Goal: Transaction & Acquisition: Purchase product/service

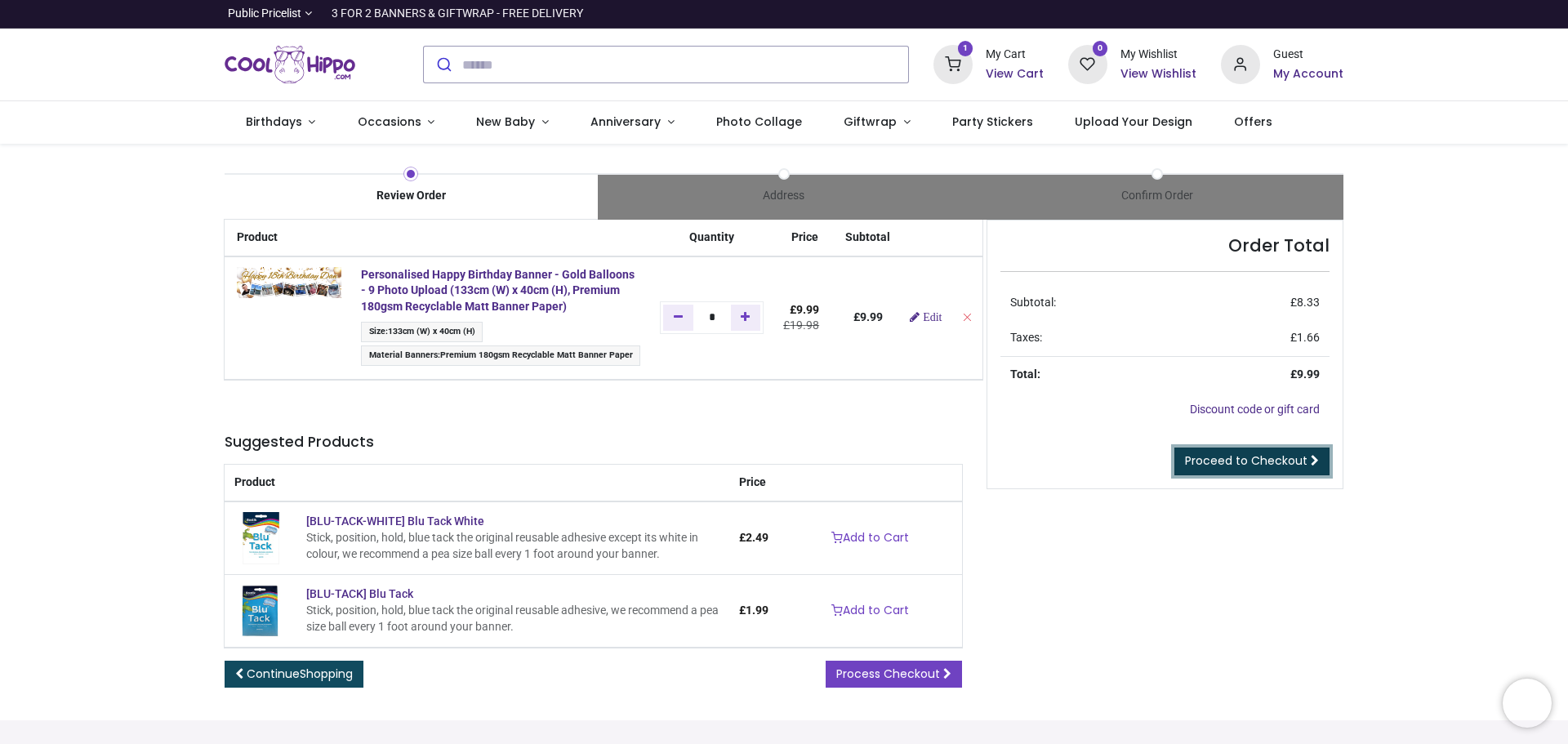
click at [1255, 465] on span "Proceed to Checkout" at bounding box center [1246, 460] width 122 height 17
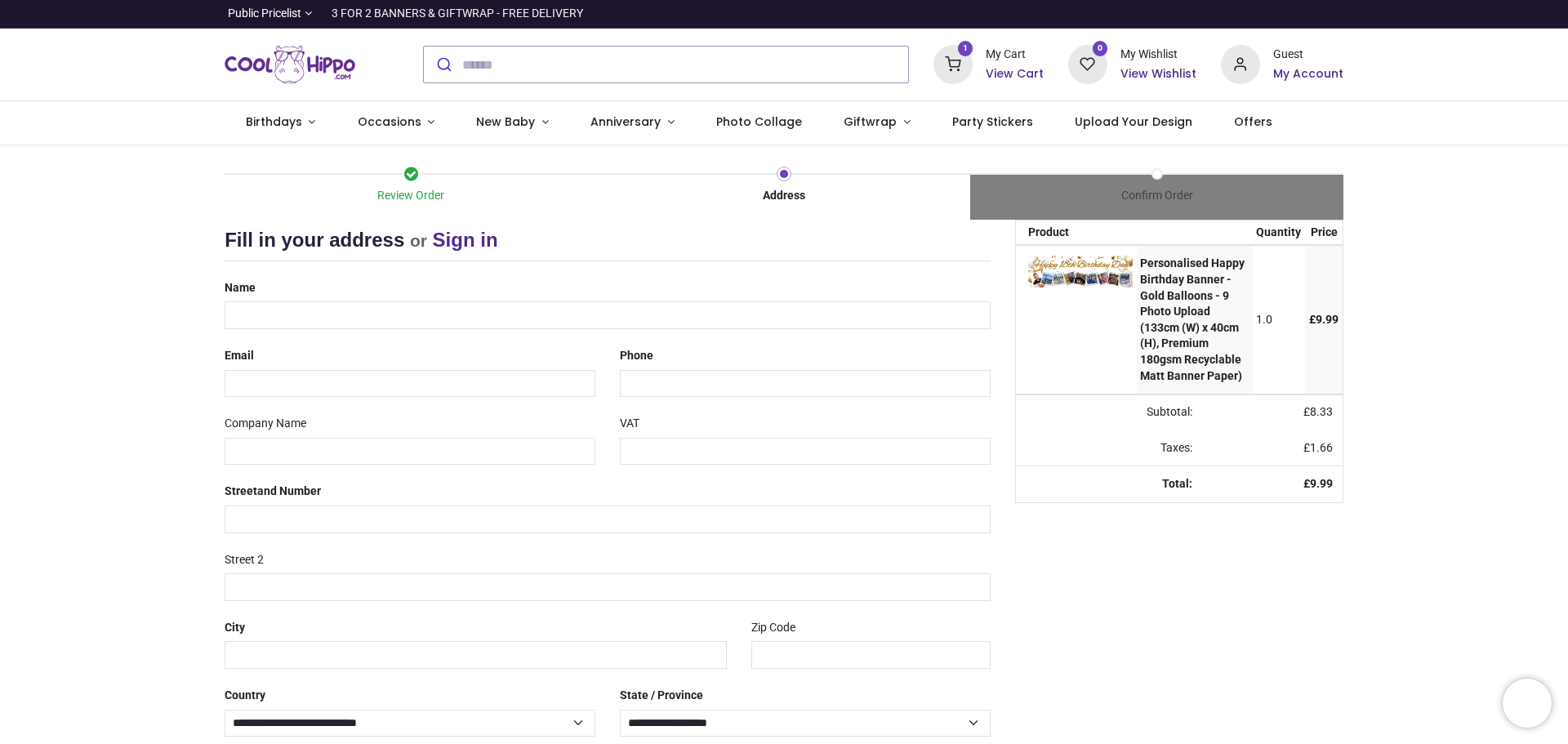
select select "***"
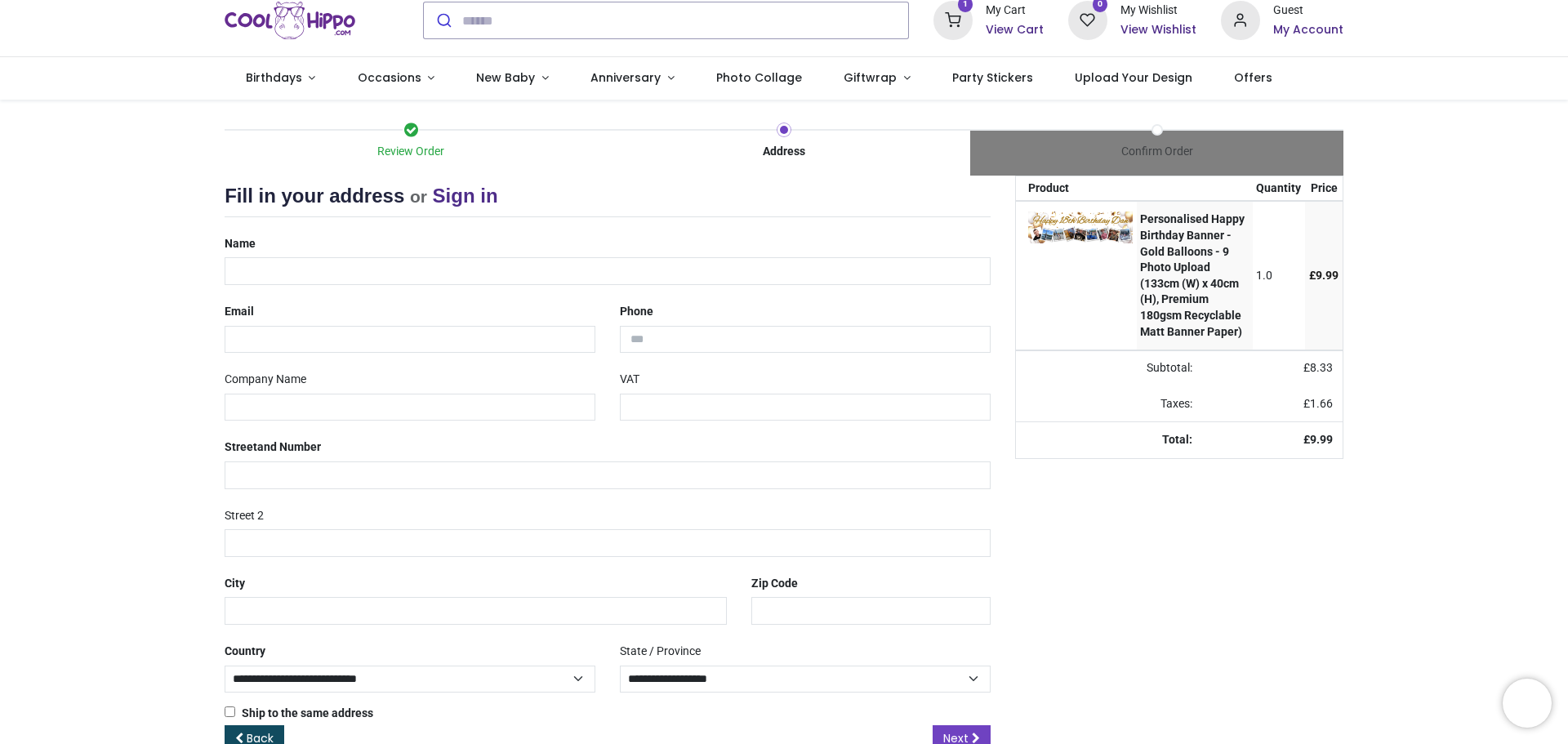
scroll to position [82, 0]
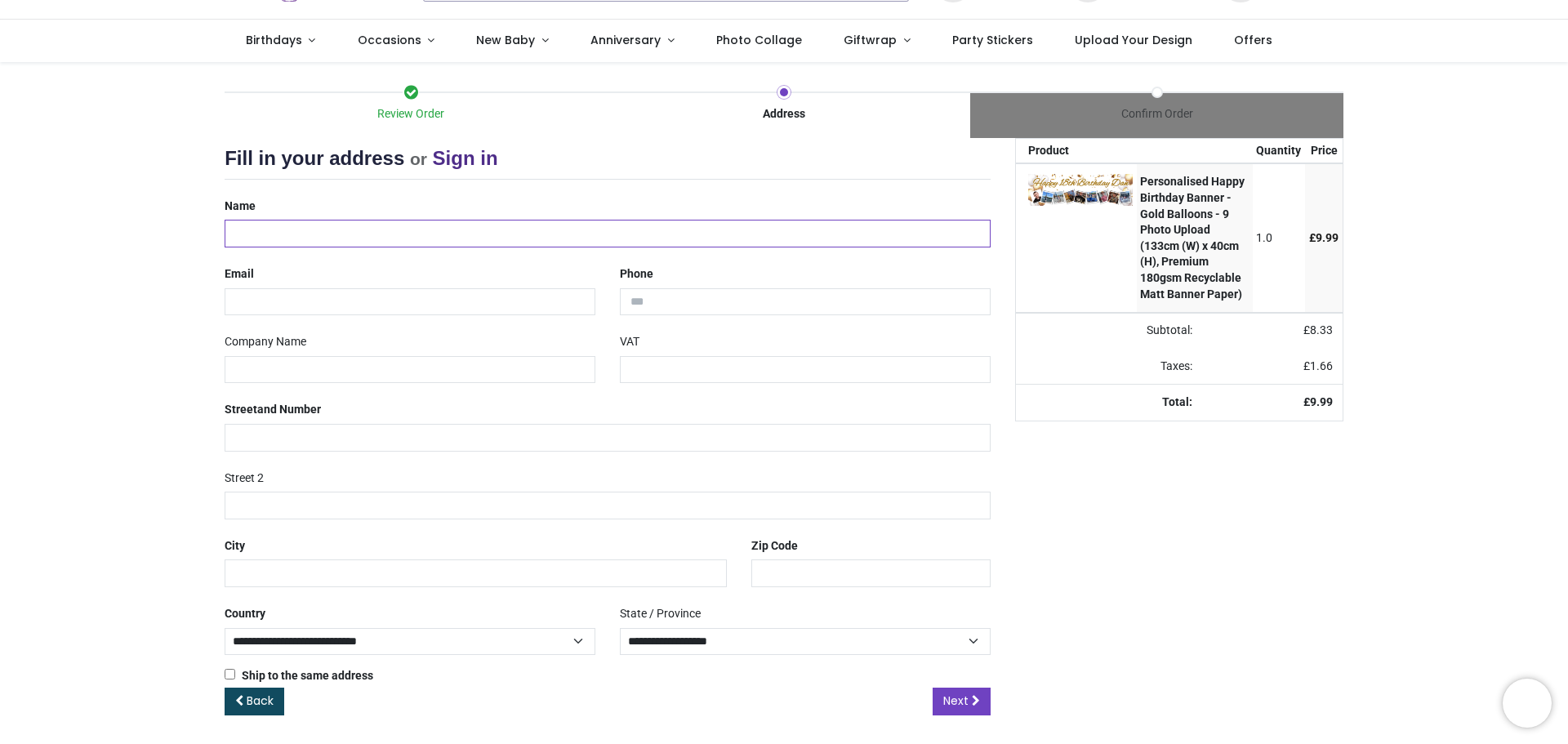
drag, startPoint x: 240, startPoint y: 222, endPoint x: 244, endPoint y: 231, distance: 9.8
click at [241, 223] on input "text" at bounding box center [607, 234] width 766 height 28
type input "*********"
type input "**********"
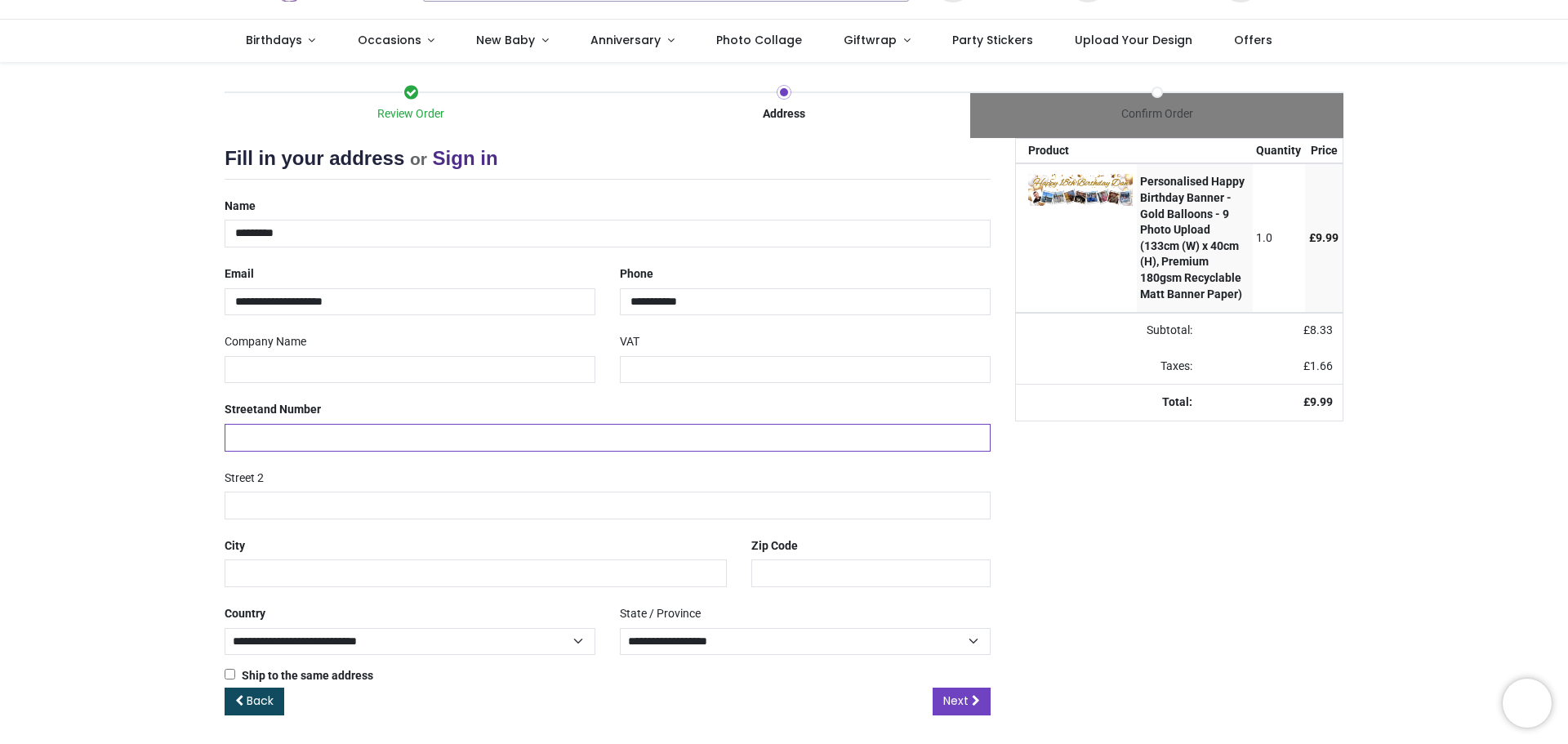
type input "**********"
type input "********"
type input "******"
click at [334, 372] on input "text" at bounding box center [409, 370] width 371 height 28
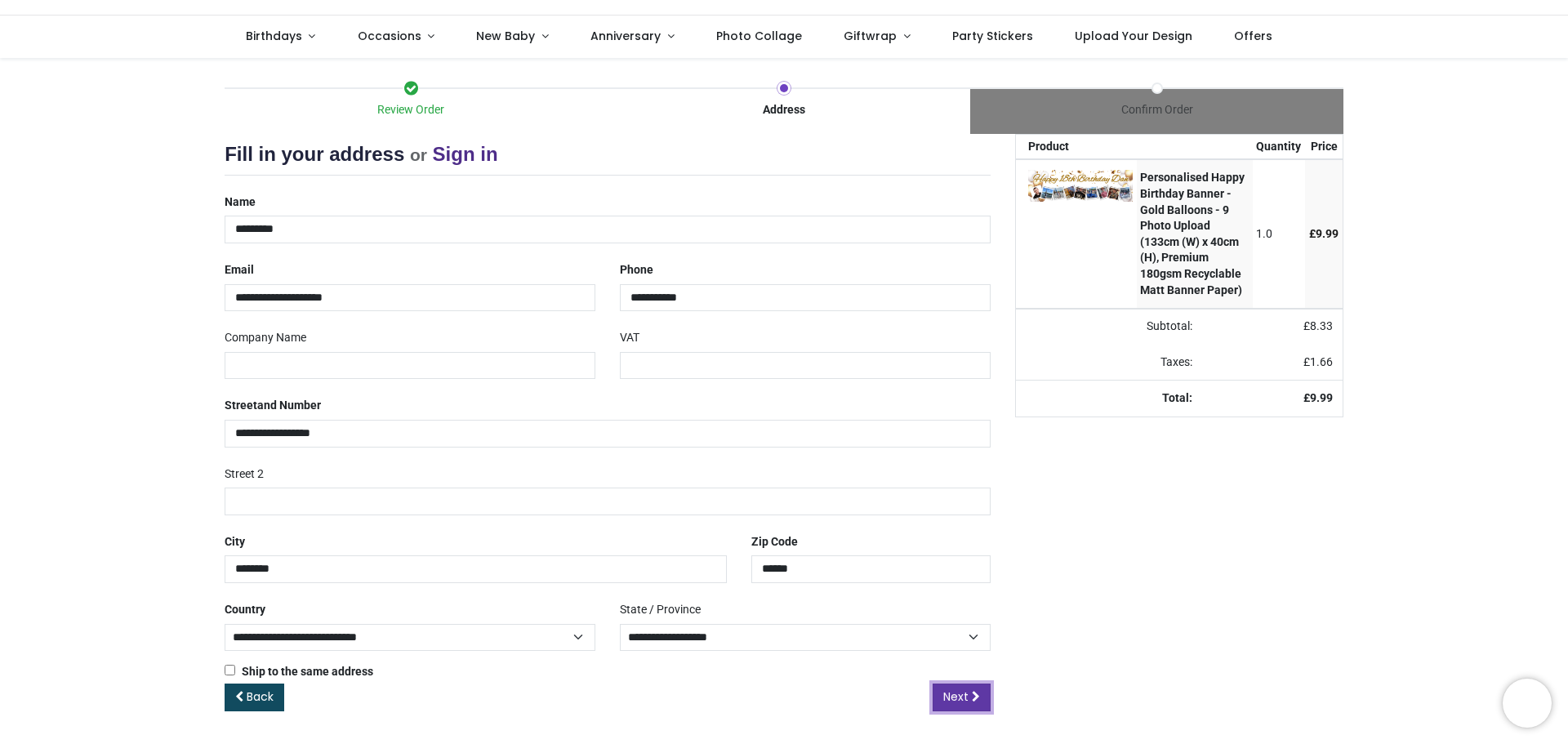
click at [942, 701] on link "Next" at bounding box center [961, 698] width 58 height 28
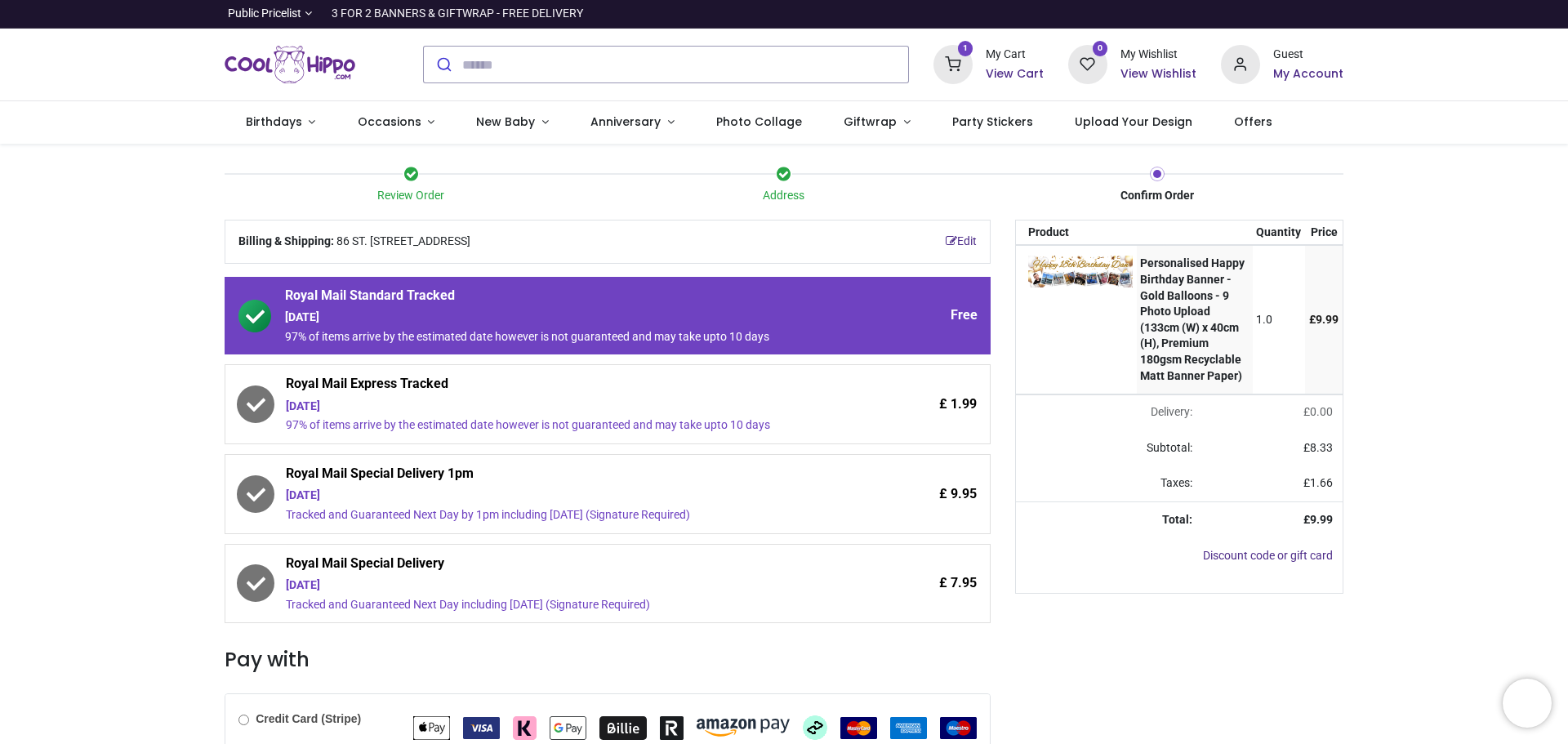
click at [437, 398] on div "[DATE]" at bounding box center [561, 406] width 553 height 17
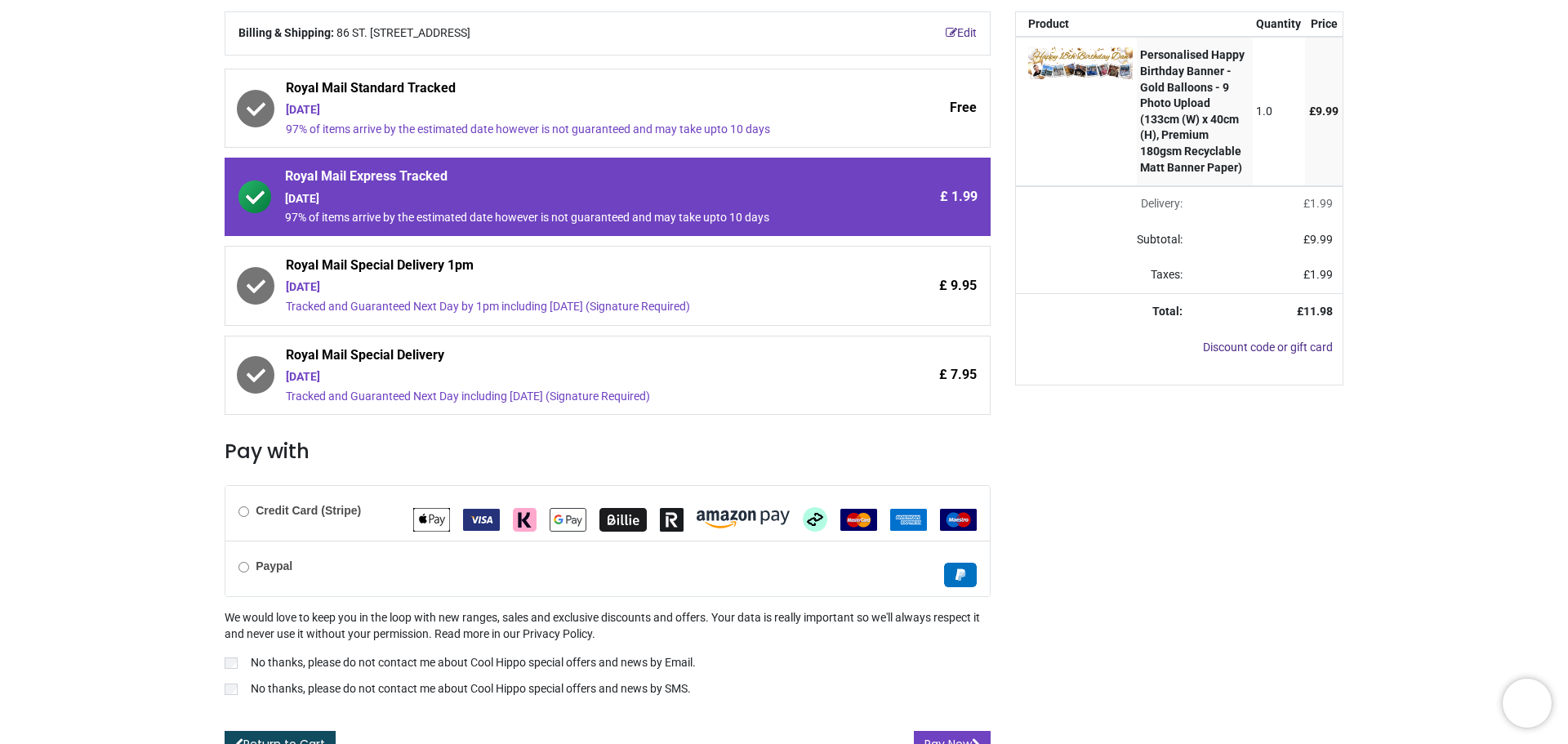
scroll to position [230, 0]
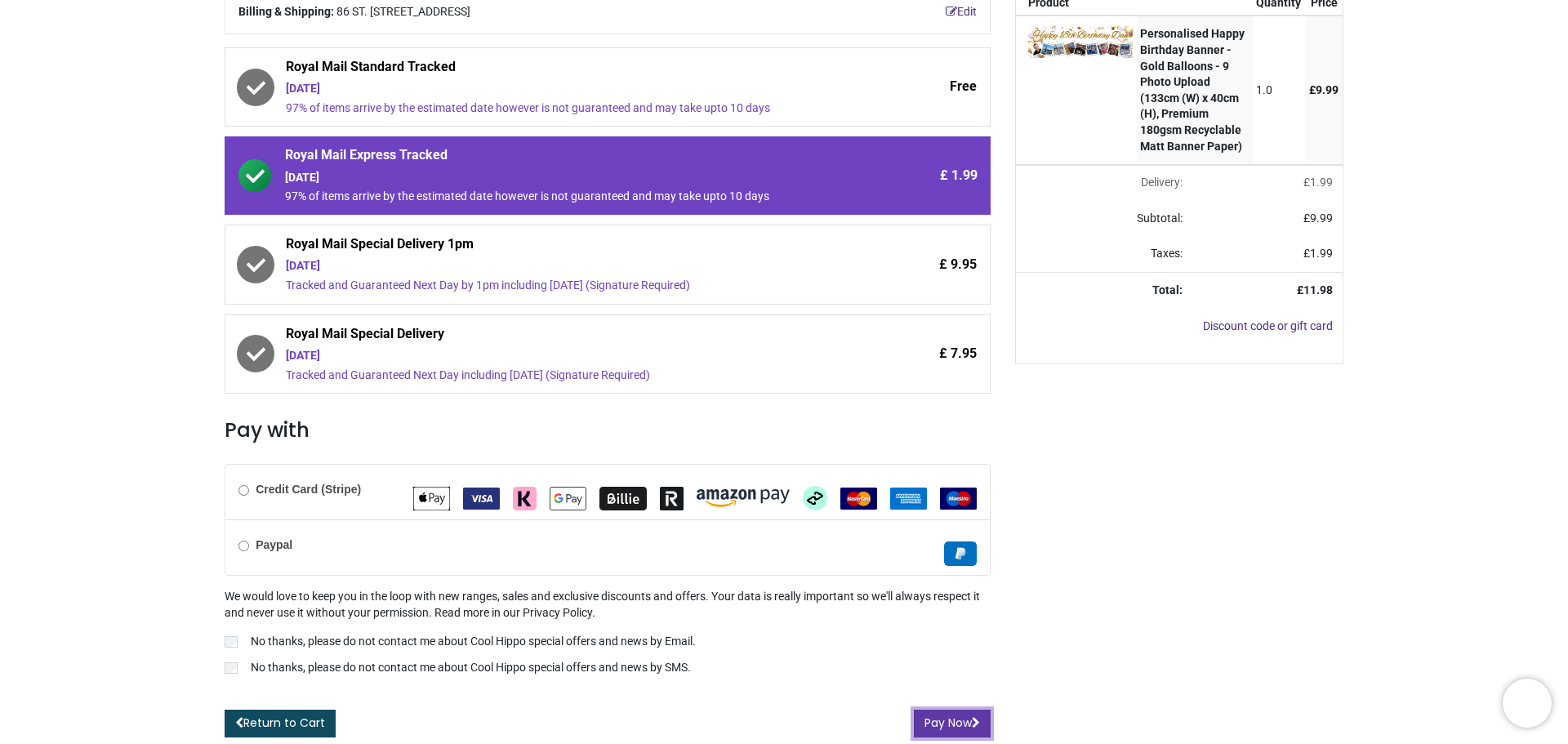
click at [940, 727] on button "Pay Now" at bounding box center [952, 724] width 77 height 28
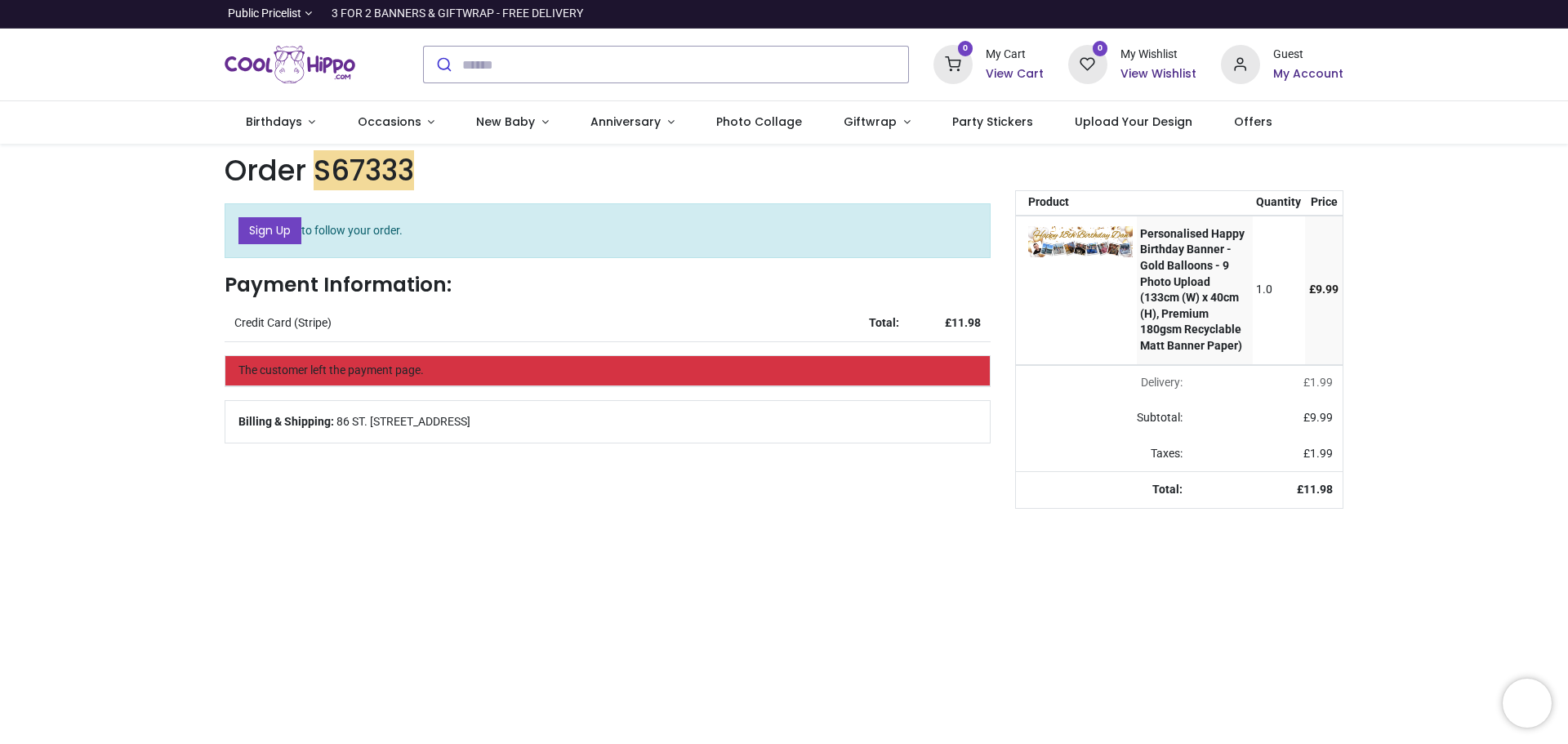
click at [1270, 340] on td "1.0" at bounding box center [1279, 290] width 53 height 148
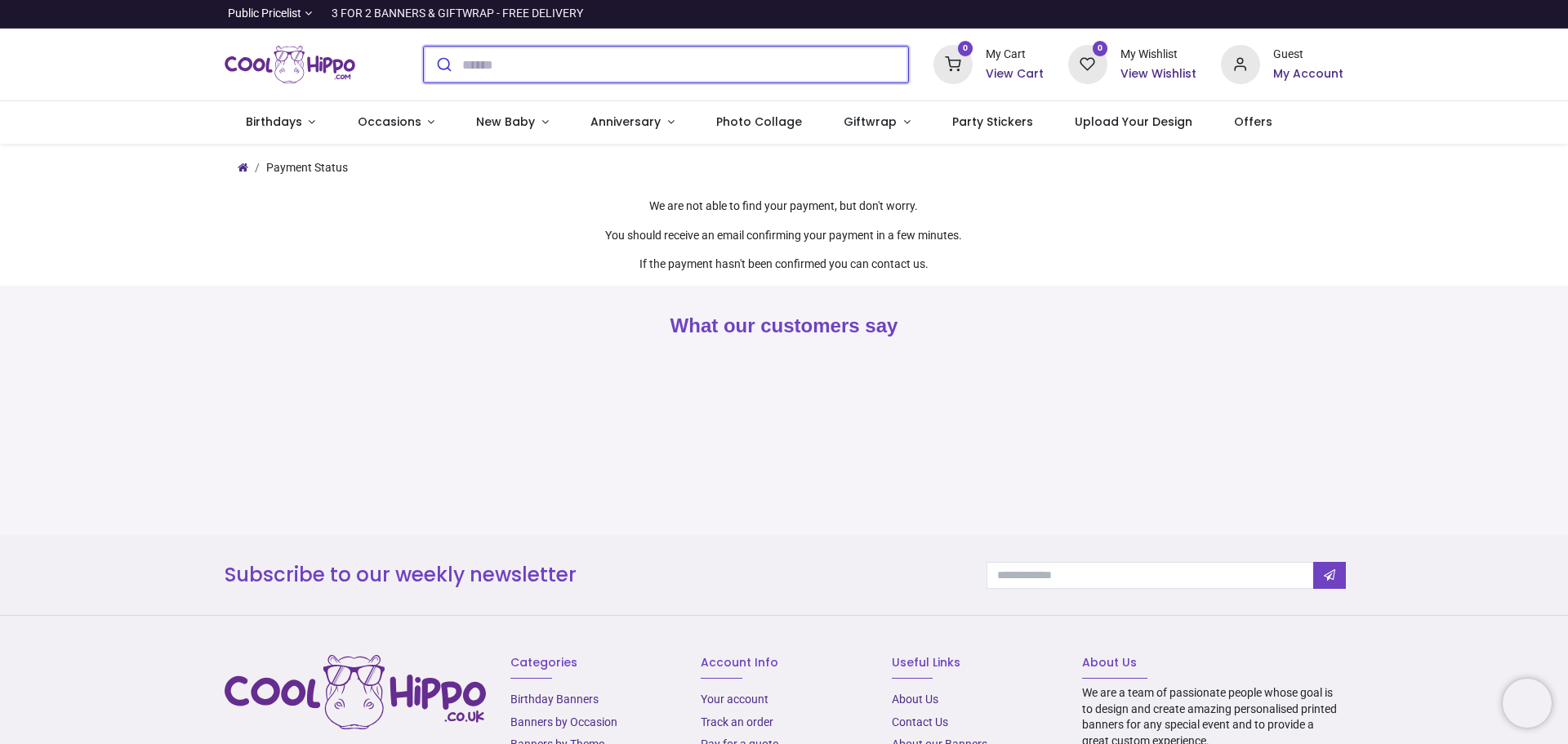
click at [550, 59] on input "search" at bounding box center [684, 64] width 446 height 36
click at [1244, 67] on icon at bounding box center [1240, 64] width 39 height 39
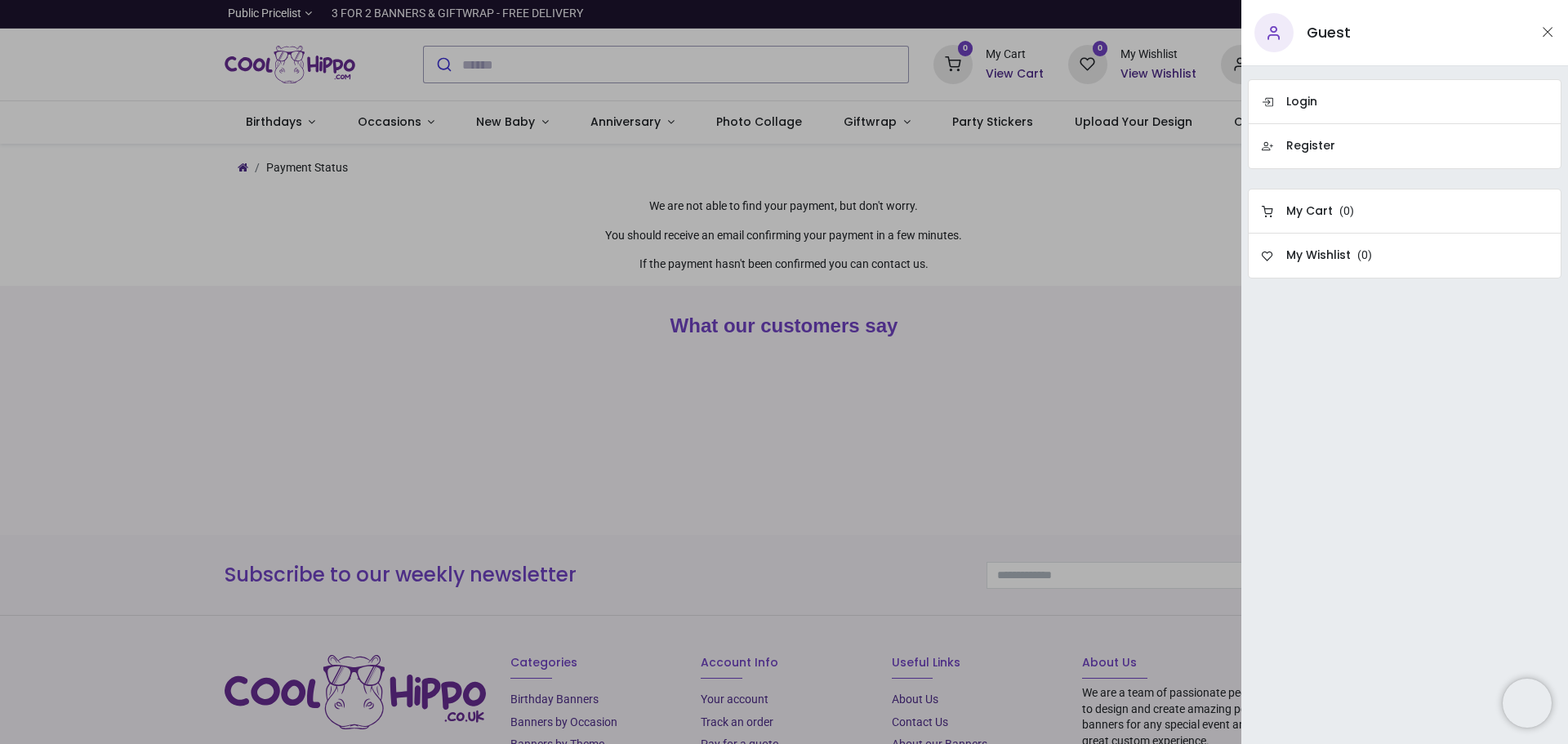
click at [57, 250] on div at bounding box center [784, 372] width 1568 height 744
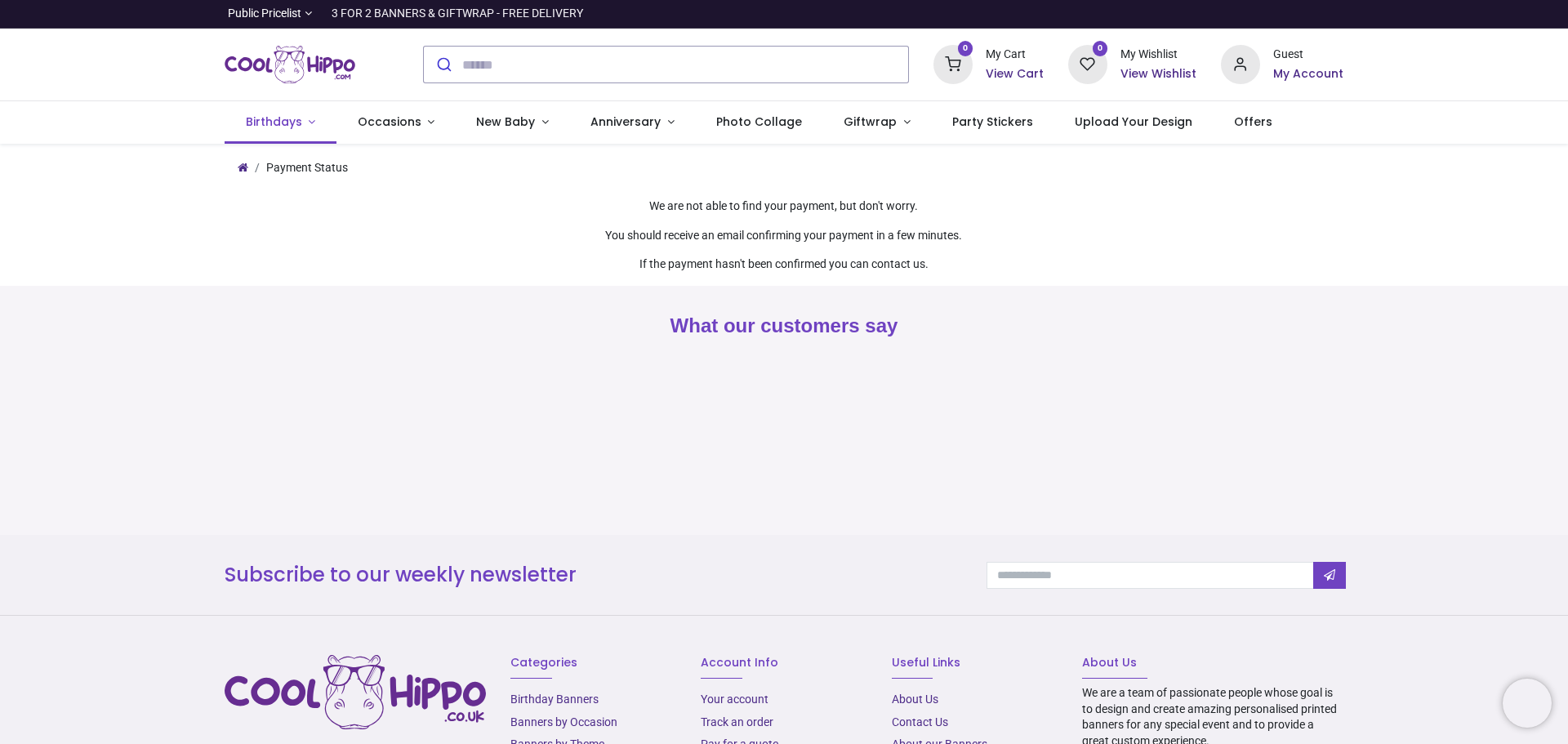
click at [300, 119] on span "Birthdays" at bounding box center [276, 121] width 59 height 17
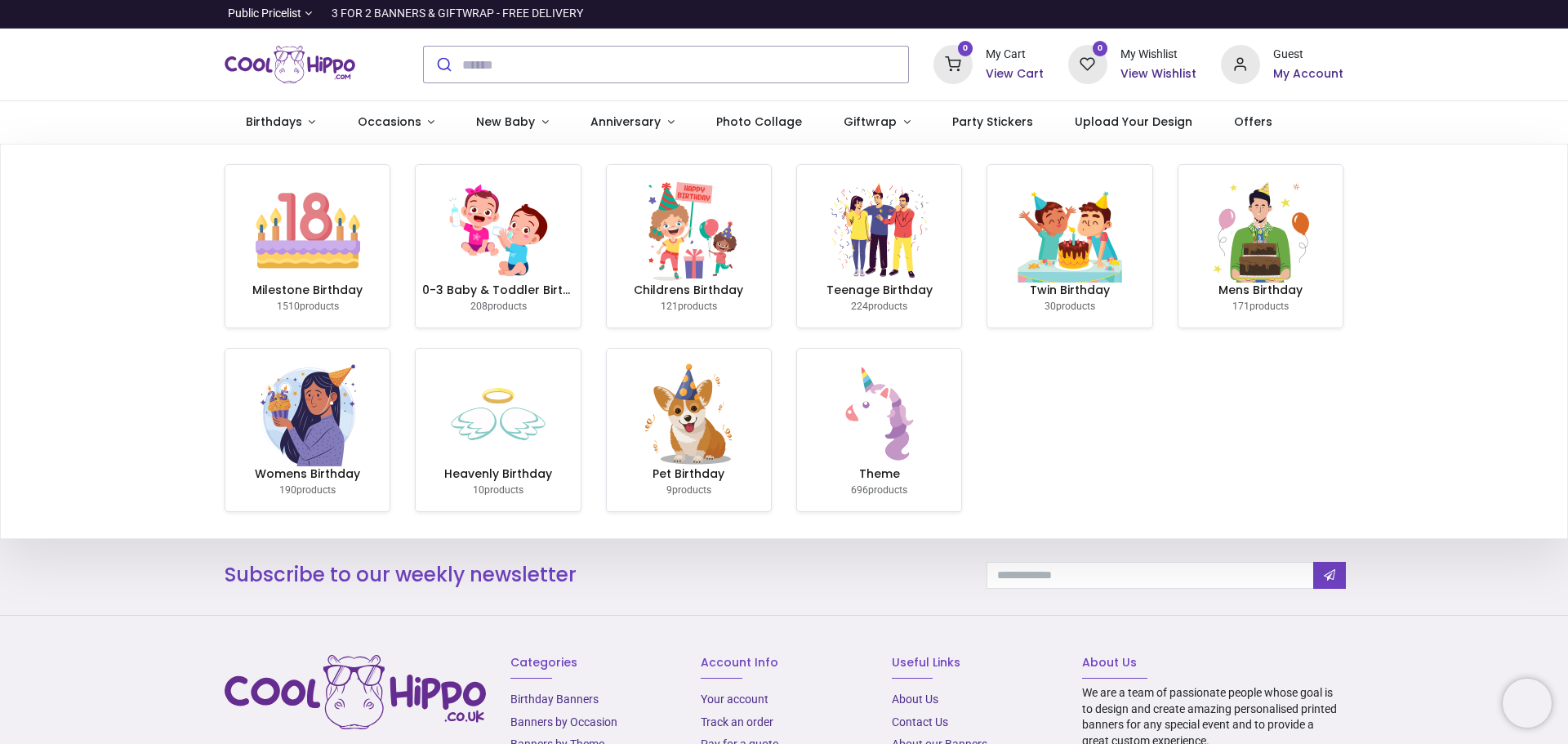
click at [51, 239] on section "Milestone Birthday 1510 products 0-3 Baby & Toddler Birthday 208 products Child…" at bounding box center [784, 341] width 1566 height 394
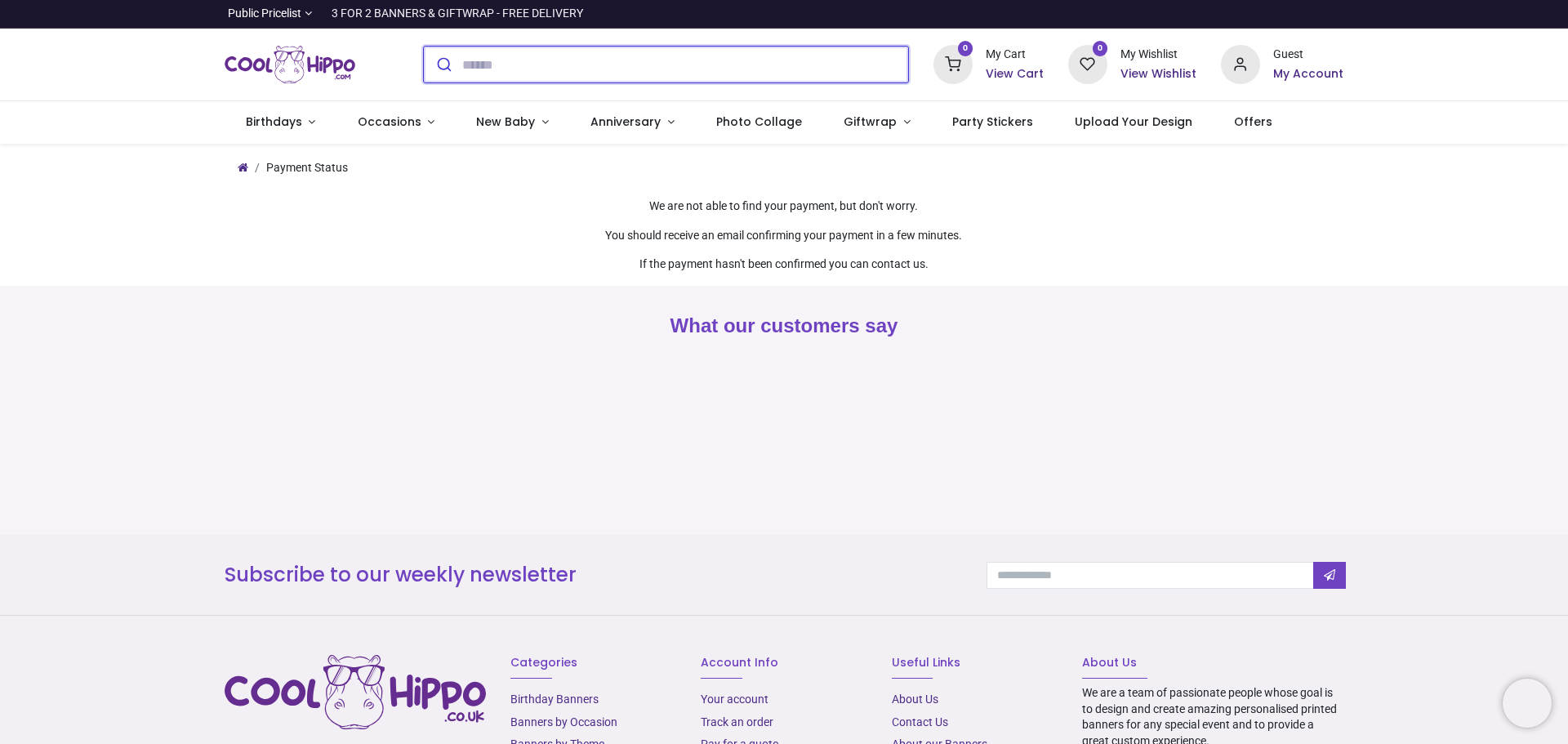
drag, startPoint x: 635, startPoint y: 64, endPoint x: 651, endPoint y: 54, distance: 18.9
click at [639, 60] on input "search" at bounding box center [684, 64] width 446 height 36
click at [567, 65] on input "search" at bounding box center [684, 64] width 446 height 36
click at [113, 242] on div "Payment Status We are not able to find your payment, but don't worry. You shoul…" at bounding box center [784, 209] width 1568 height 129
click at [1247, 66] on icon at bounding box center [1240, 64] width 39 height 39
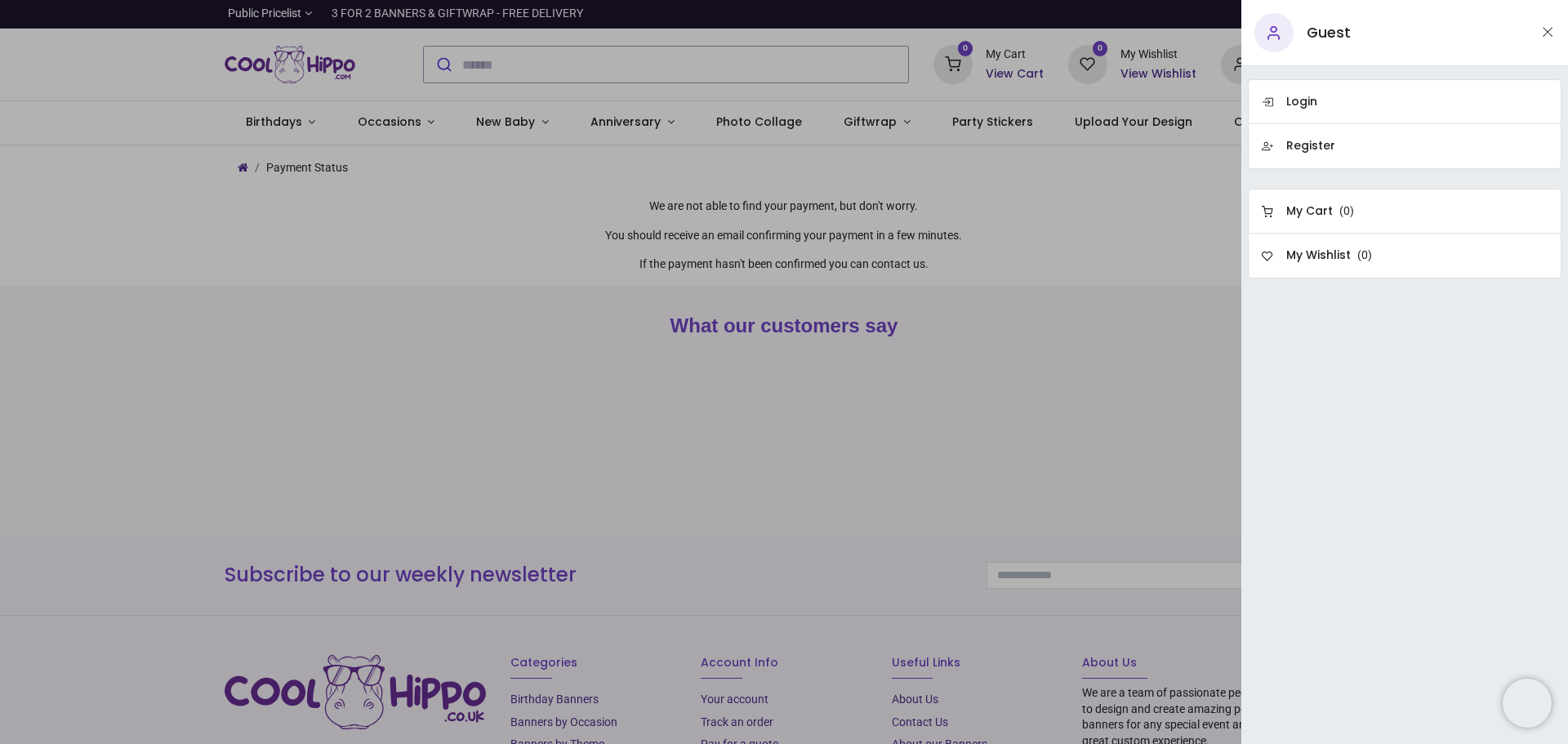
click at [81, 183] on div at bounding box center [784, 372] width 1568 height 744
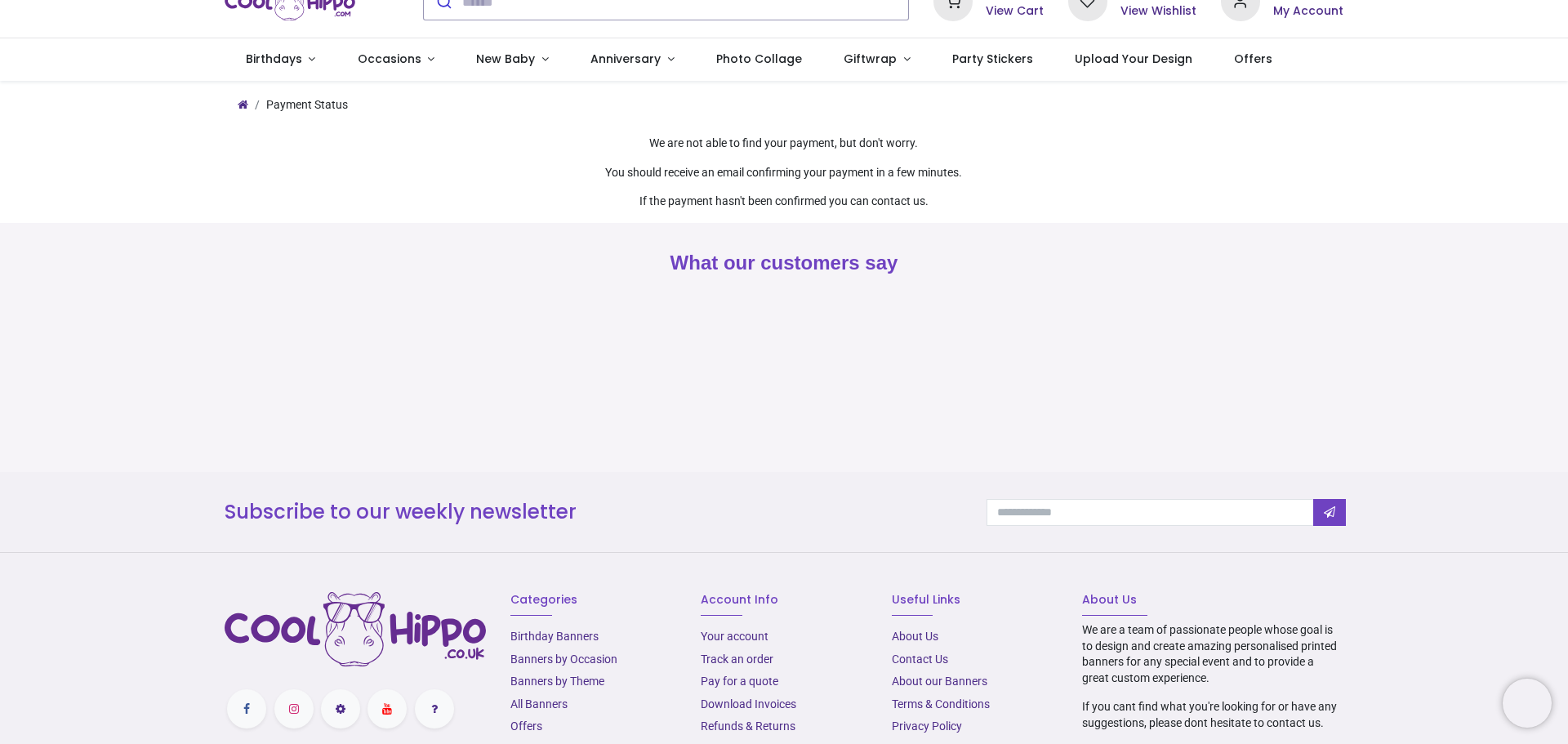
scroll to position [115, 0]
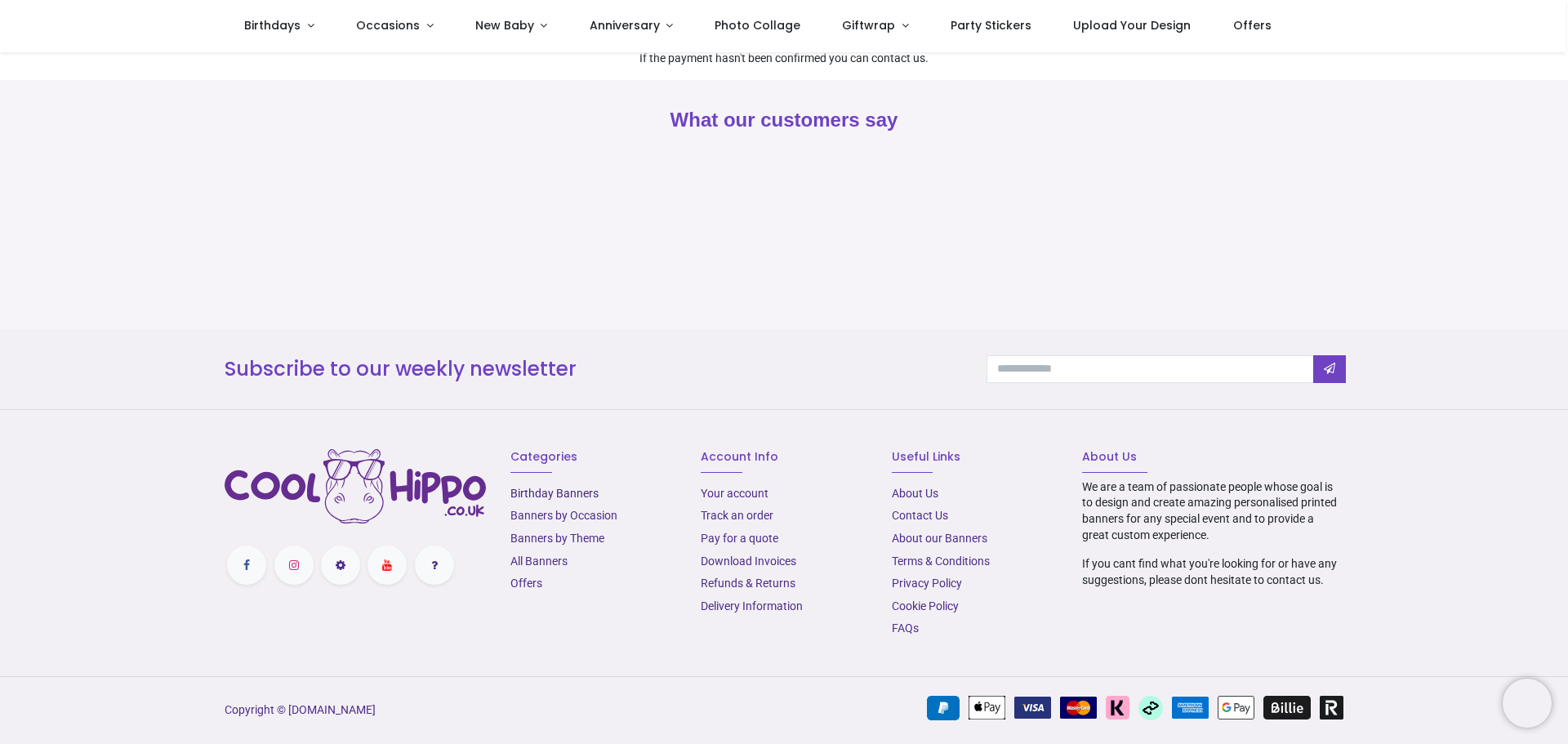
click at [573, 491] on link "Birthday Banners" at bounding box center [554, 493] width 88 height 13
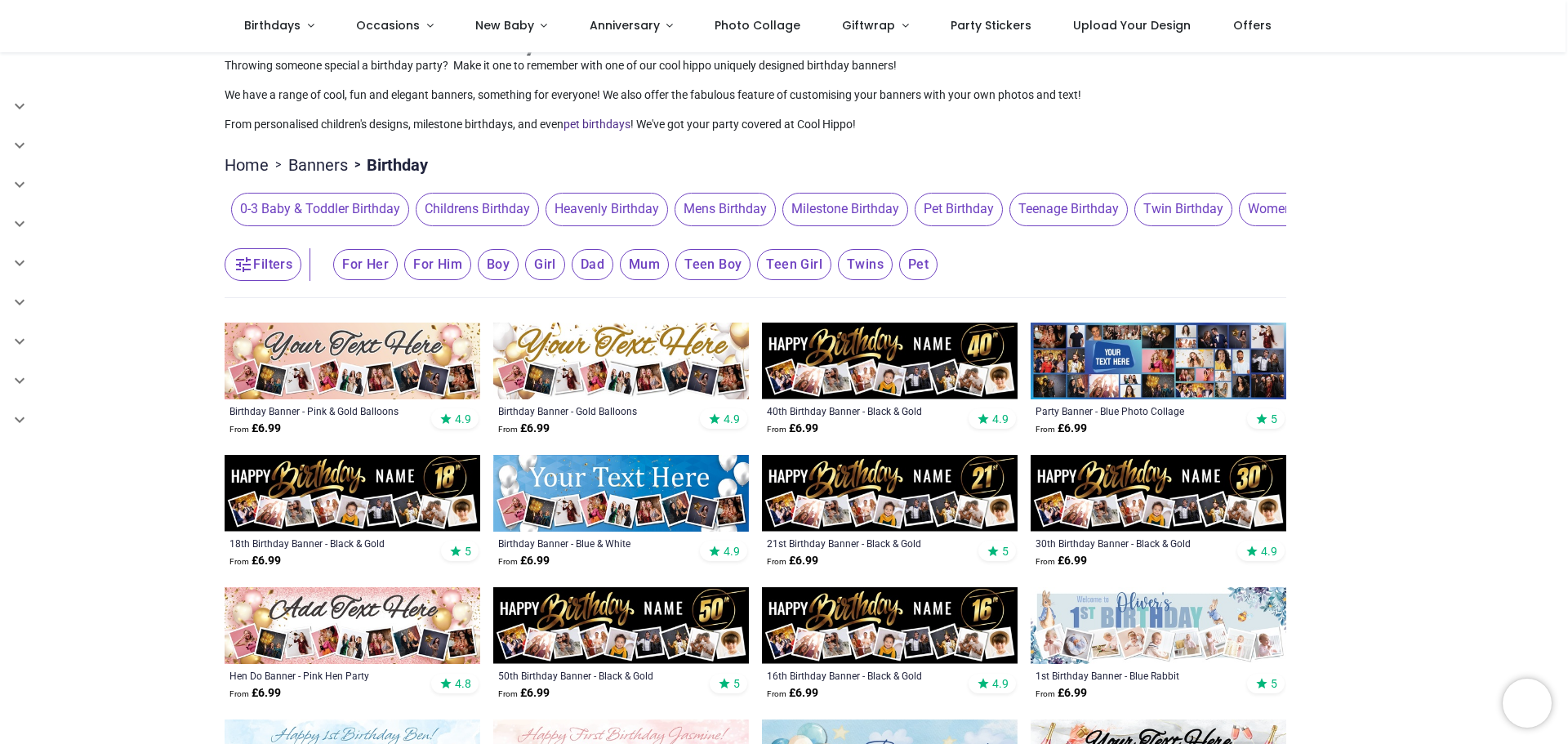
scroll to position [82, 0]
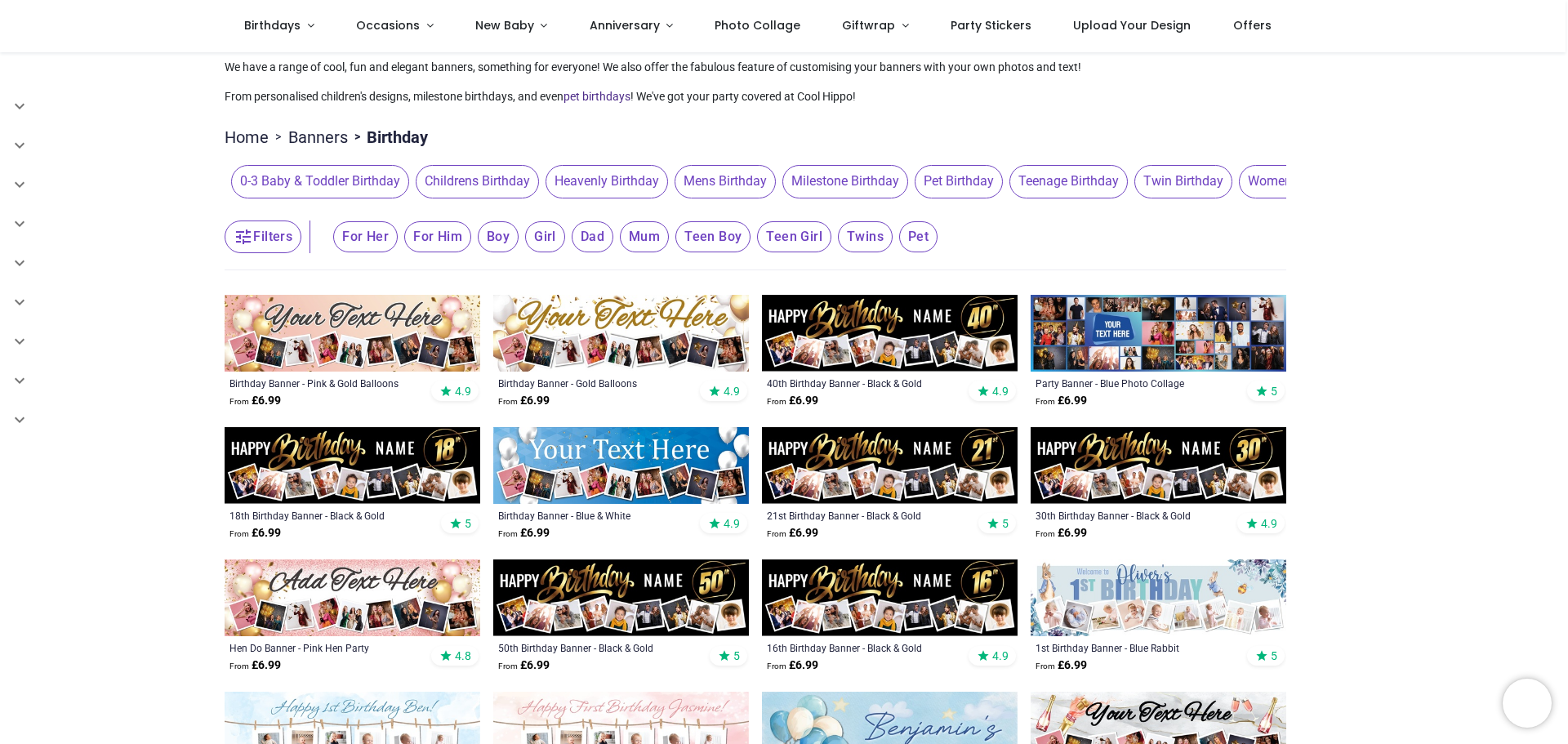
click at [648, 348] on img at bounding box center [621, 334] width 256 height 77
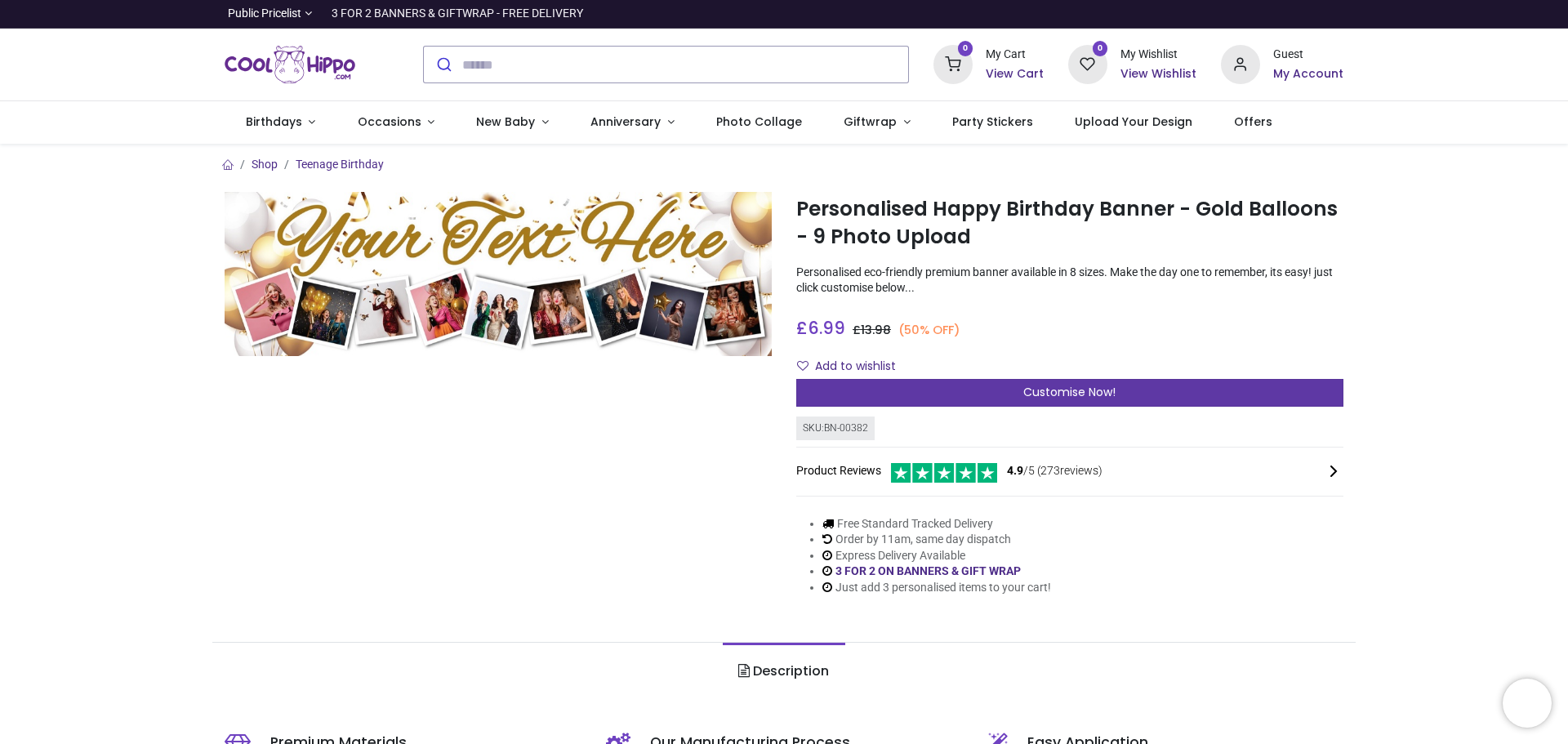
click at [976, 395] on div "Customise Now!" at bounding box center [1069, 393] width 547 height 28
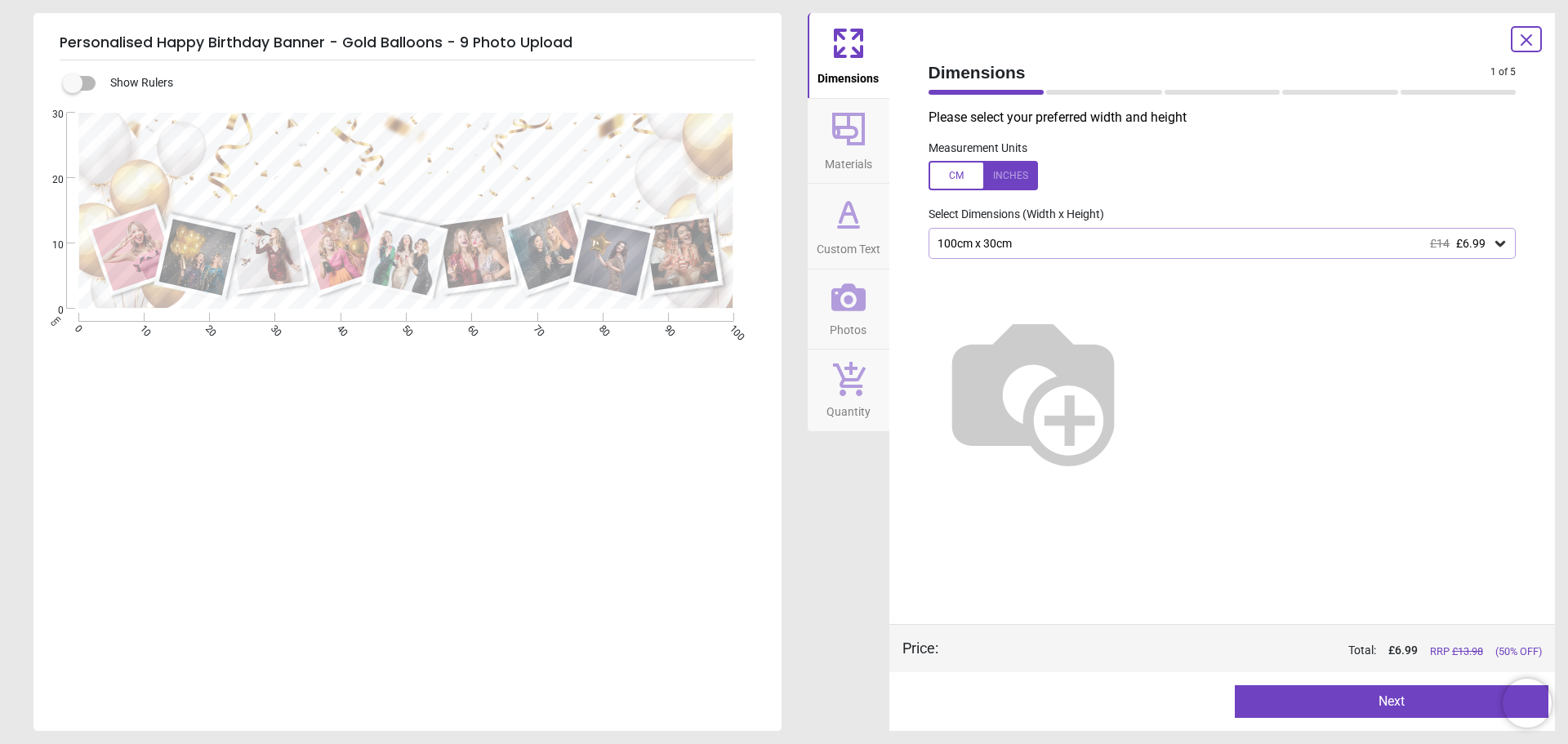
click at [1308, 709] on button "Next" at bounding box center [1391, 701] width 313 height 32
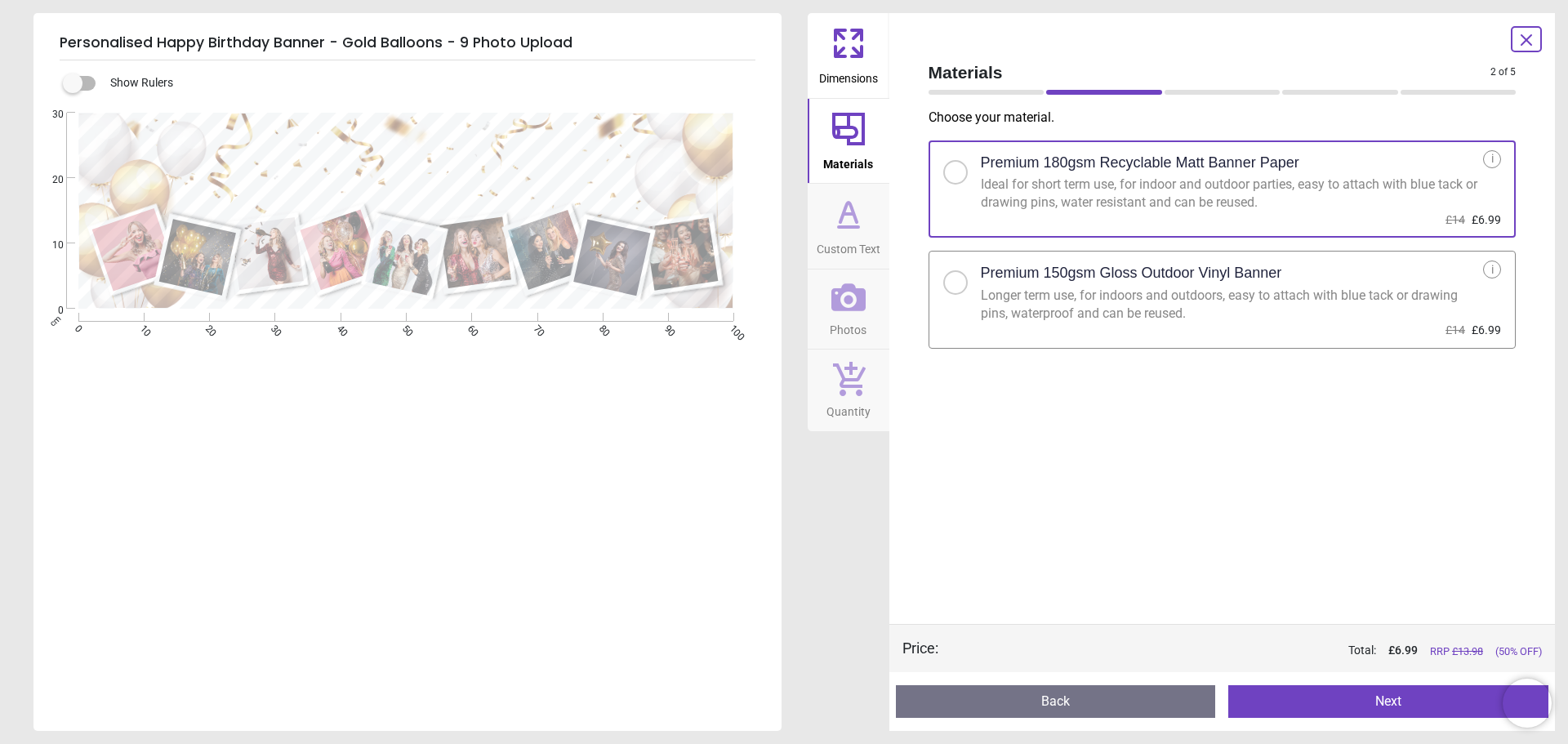
click at [1364, 702] on button "Next" at bounding box center [1388, 701] width 320 height 32
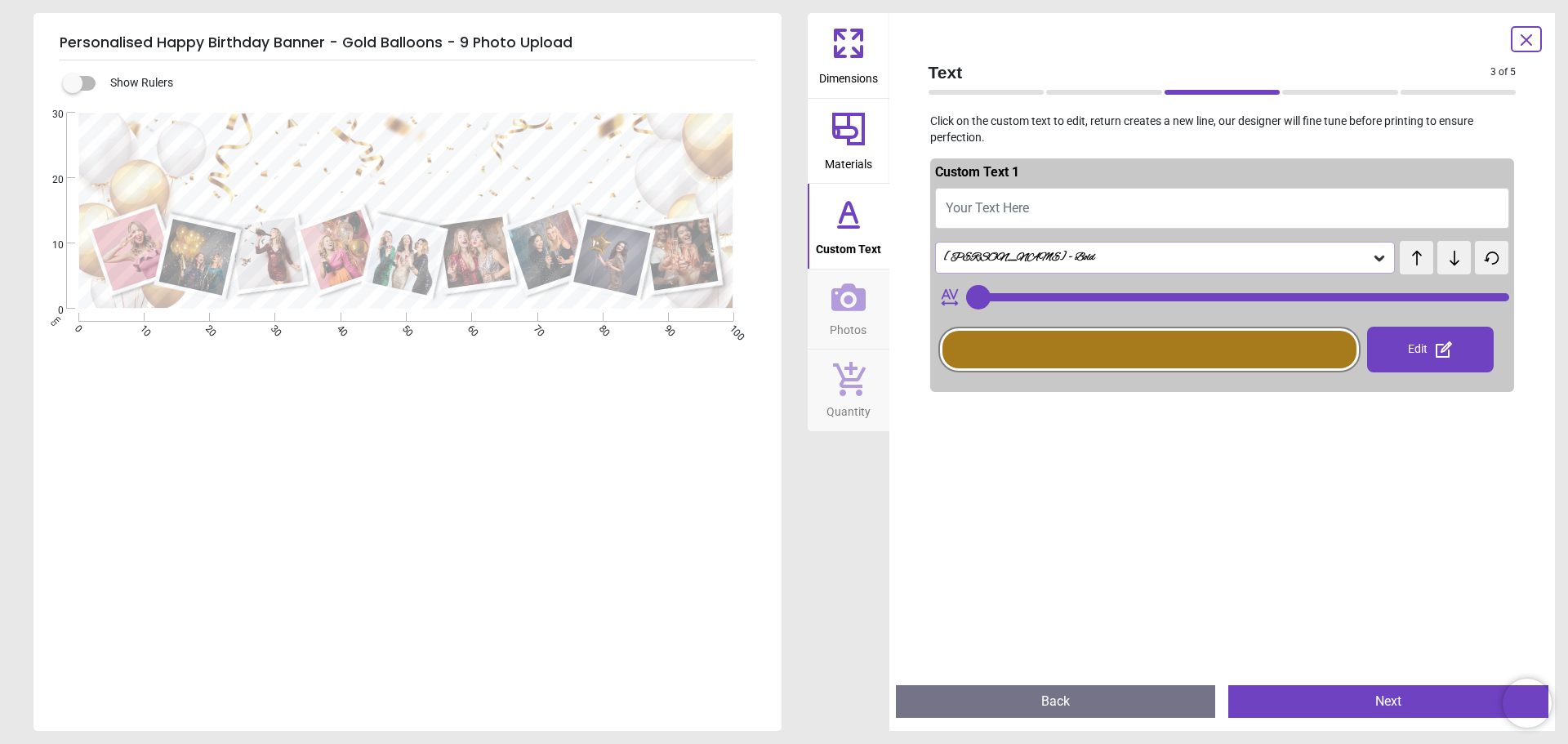
type input "***"
click at [990, 210] on span "Your Text Here" at bounding box center [987, 208] width 83 height 16
click at [848, 294] on icon at bounding box center [848, 297] width 34 height 34
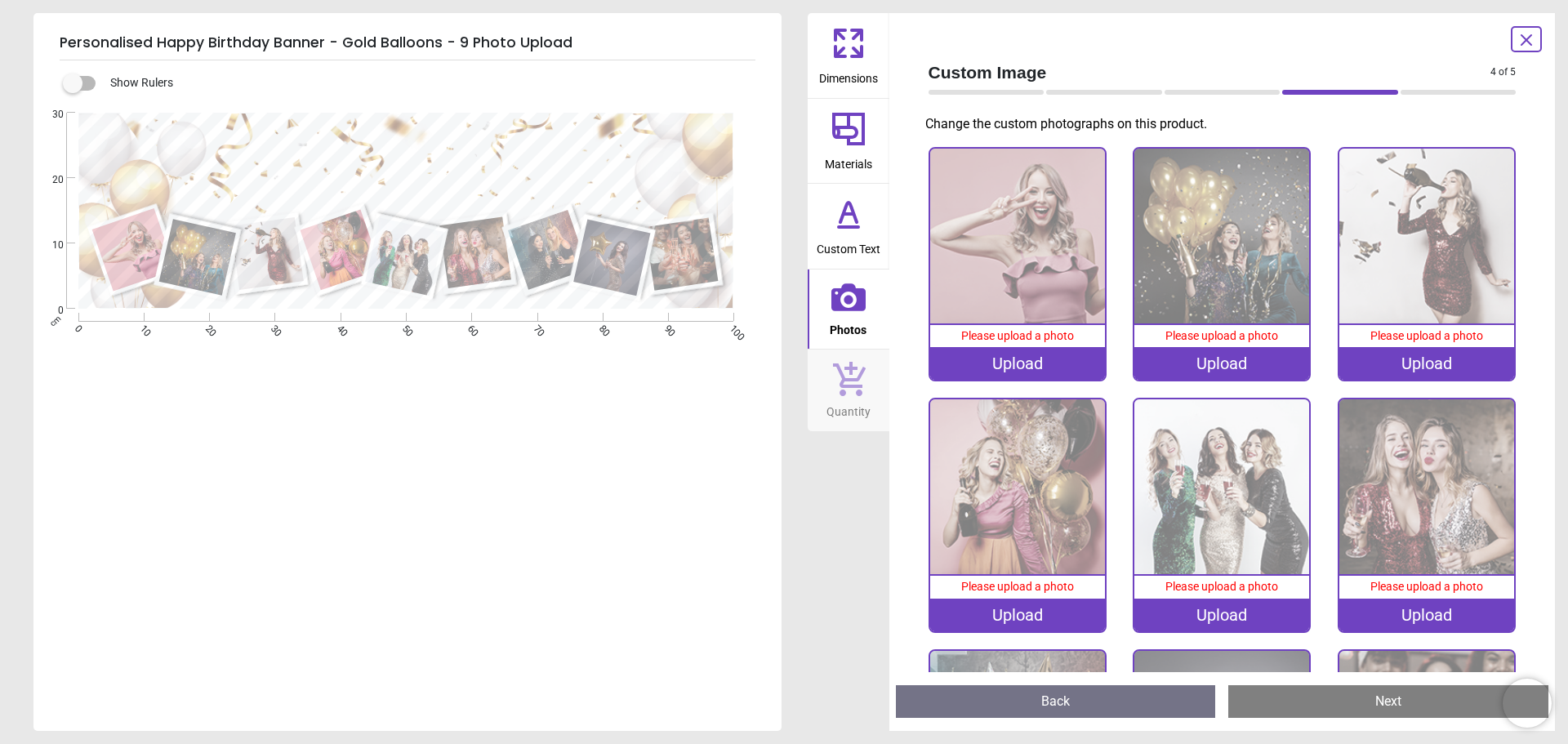
click at [1035, 362] on div "Upload" at bounding box center [1017, 363] width 175 height 32
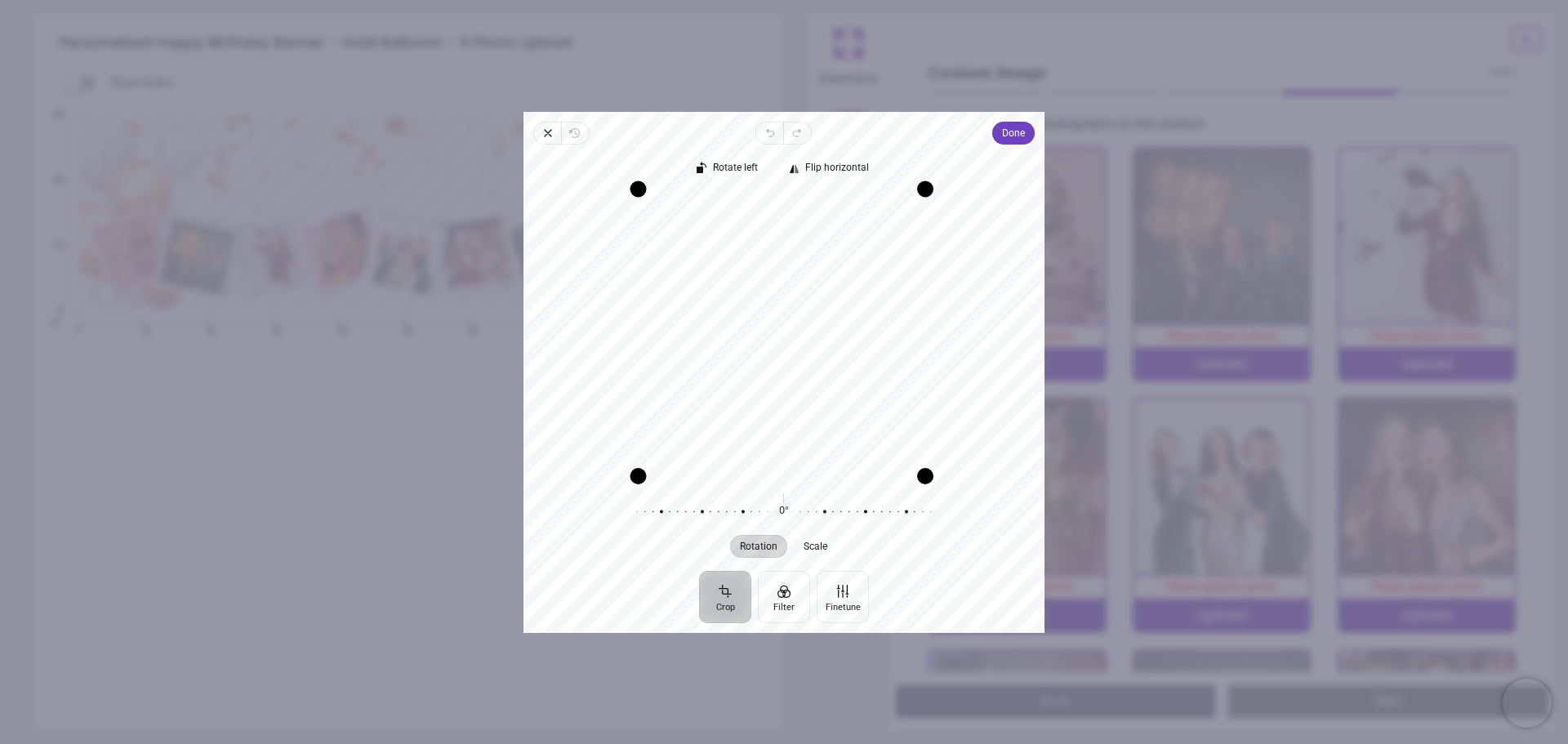
drag, startPoint x: 648, startPoint y: 194, endPoint x: 650, endPoint y: 150, distance: 44.0
click at [650, 150] on div "Rotate left Flip horizontal Recenter Rotation Scale 0° Reset" at bounding box center [784, 358] width 521 height 426
click at [1030, 128] on button "Done" at bounding box center [1014, 133] width 43 height 23
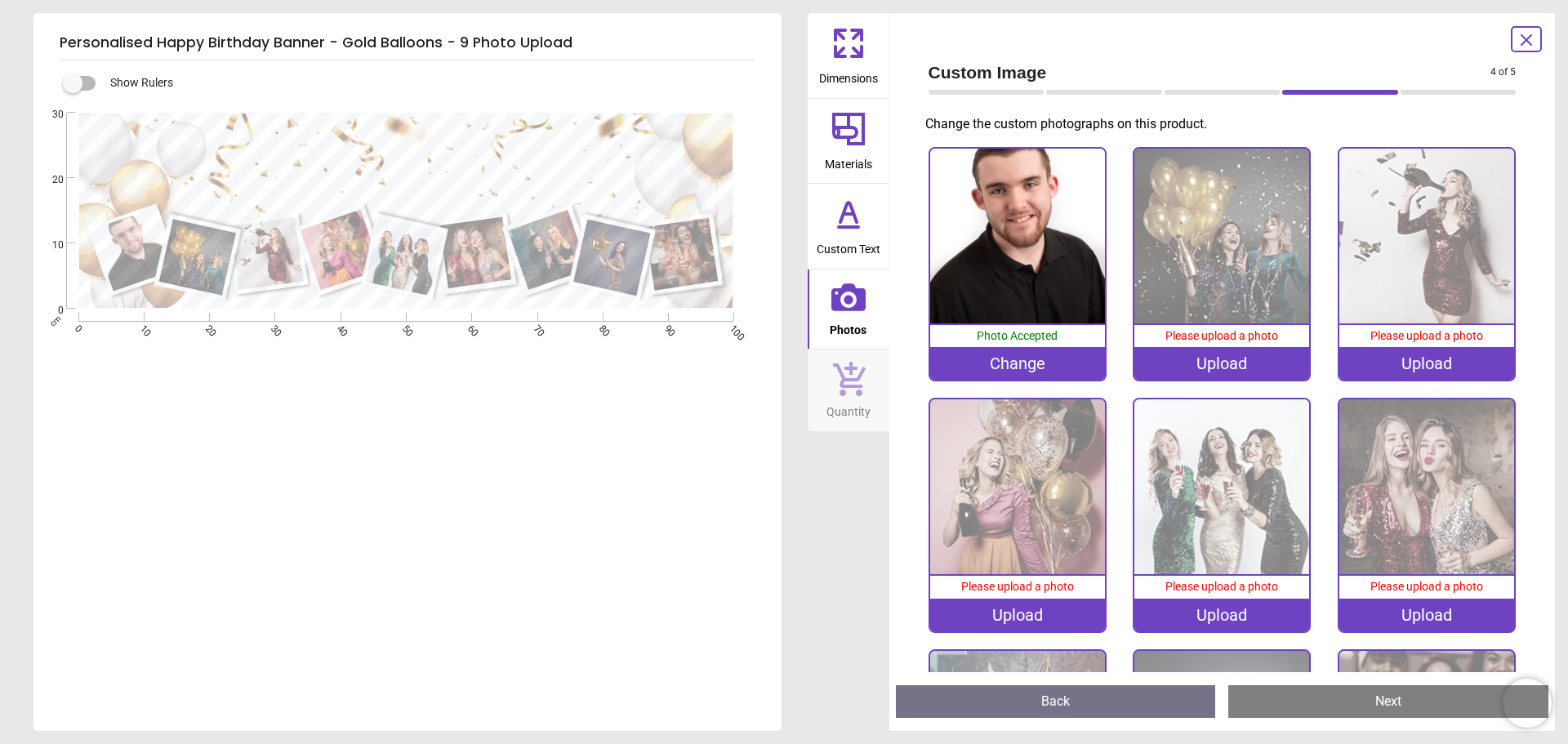
click at [1218, 362] on div "Upload" at bounding box center [1221, 363] width 175 height 32
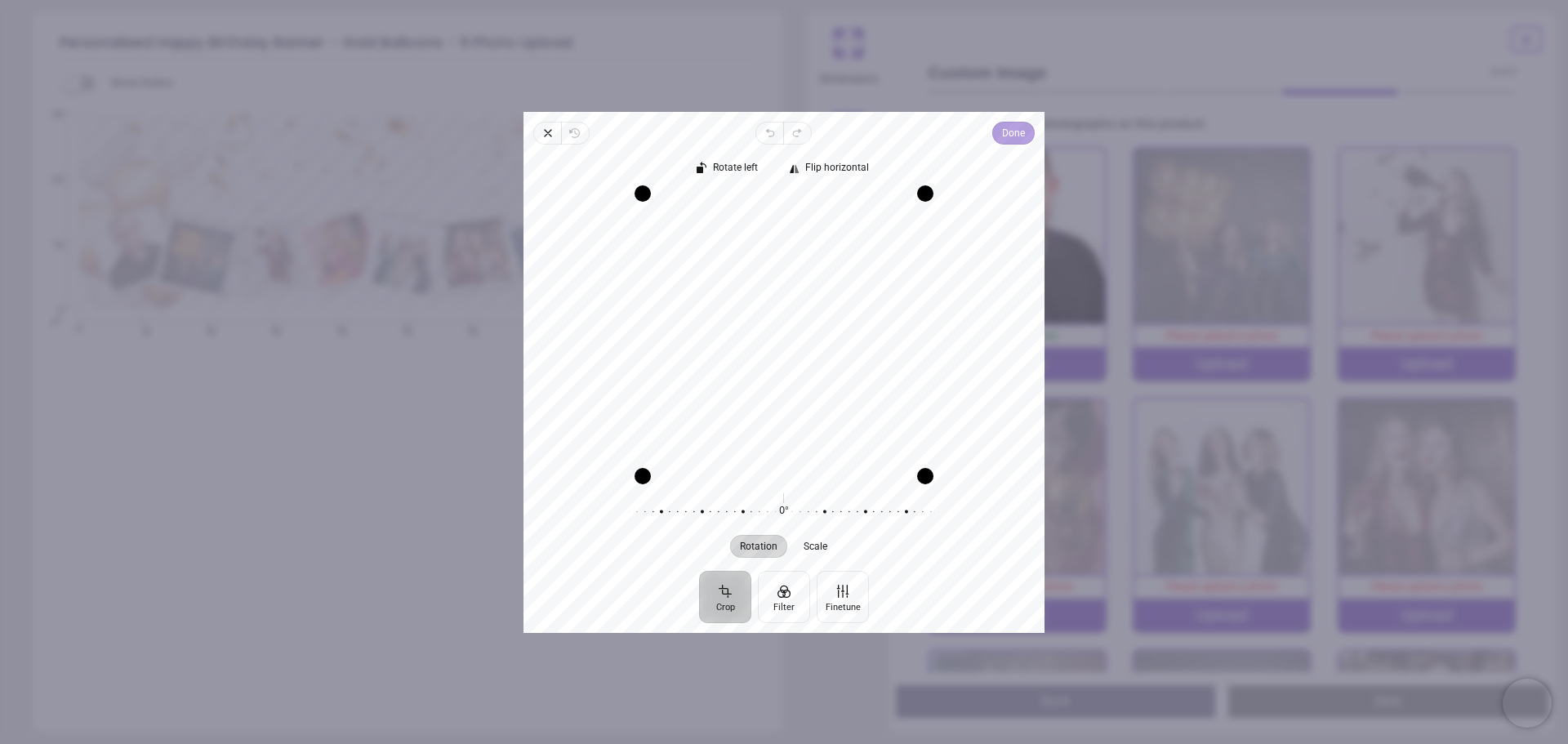
click at [1017, 127] on span "Done" at bounding box center [1014, 133] width 23 height 19
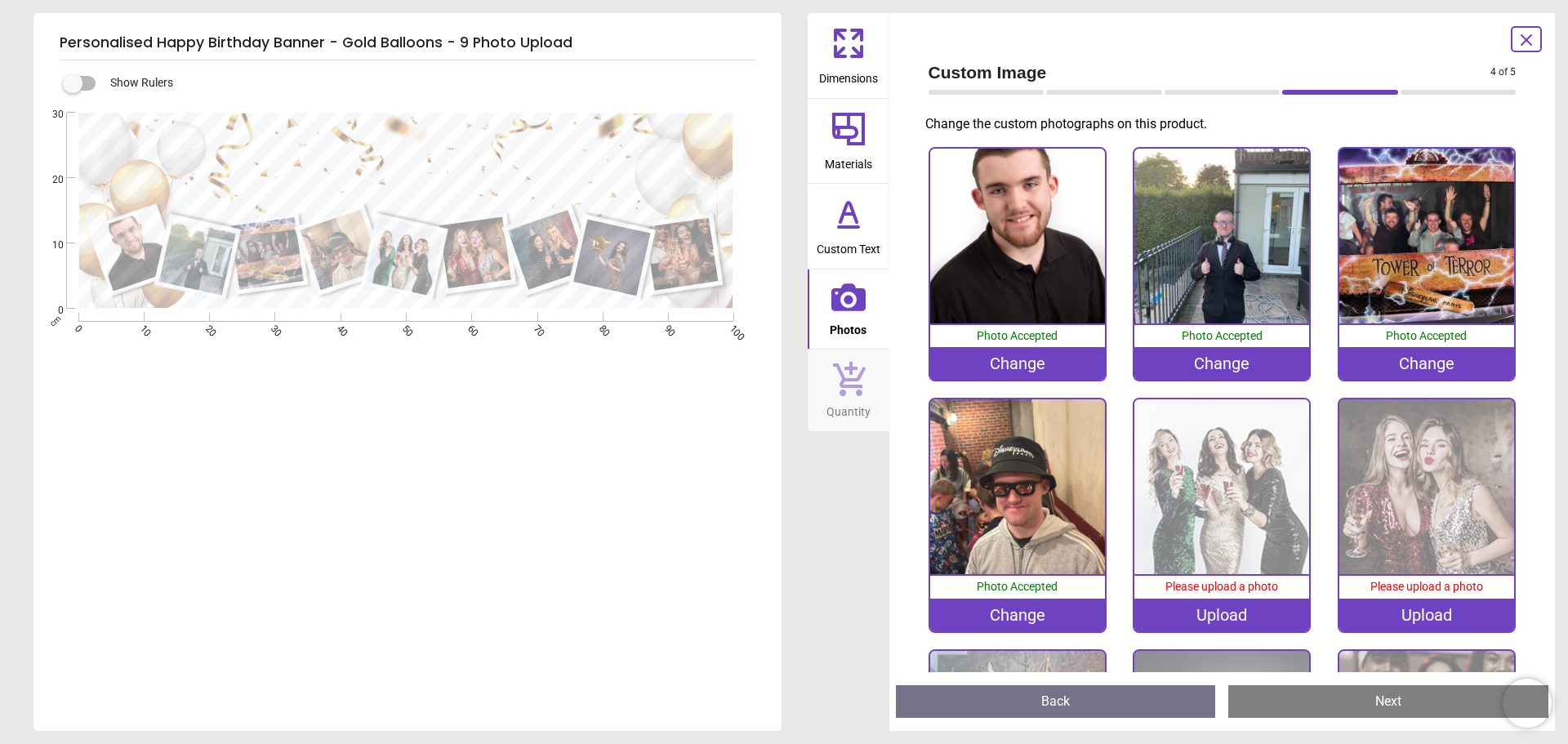
scroll to position [221, 0]
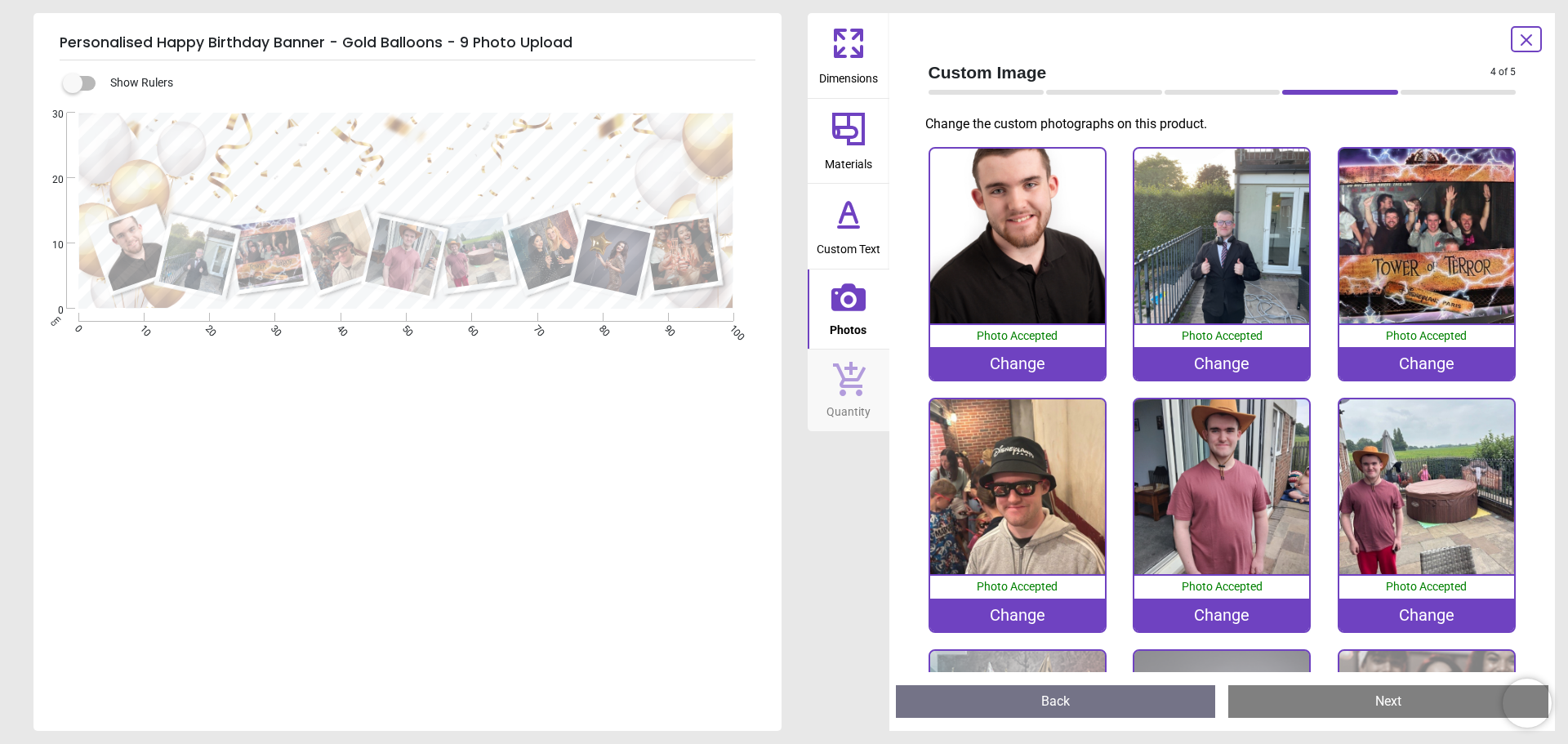
scroll to position [221, 0]
